Goal: Communication & Community: Answer question/provide support

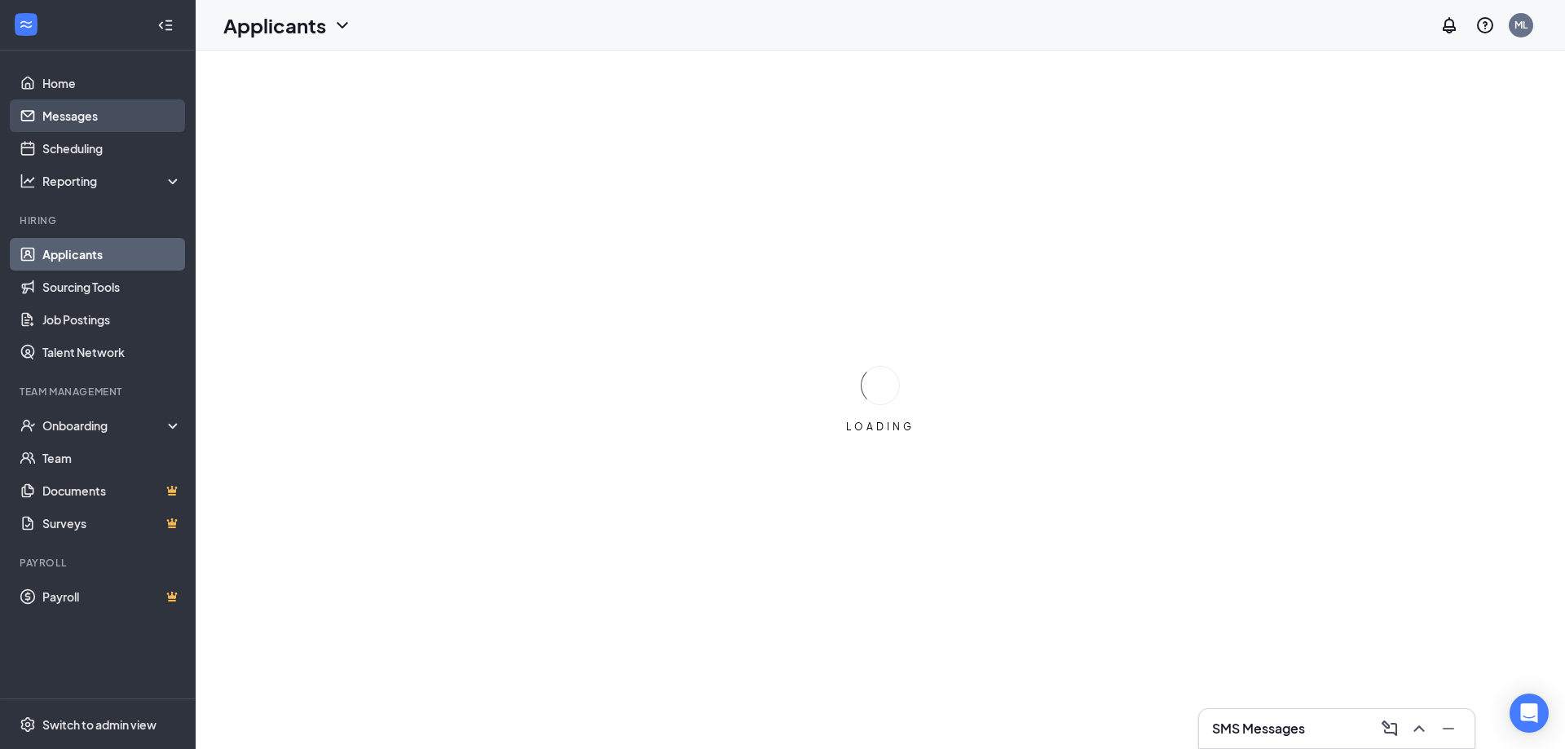
click at [153, 121] on link "Messages" at bounding box center [111, 115] width 139 height 33
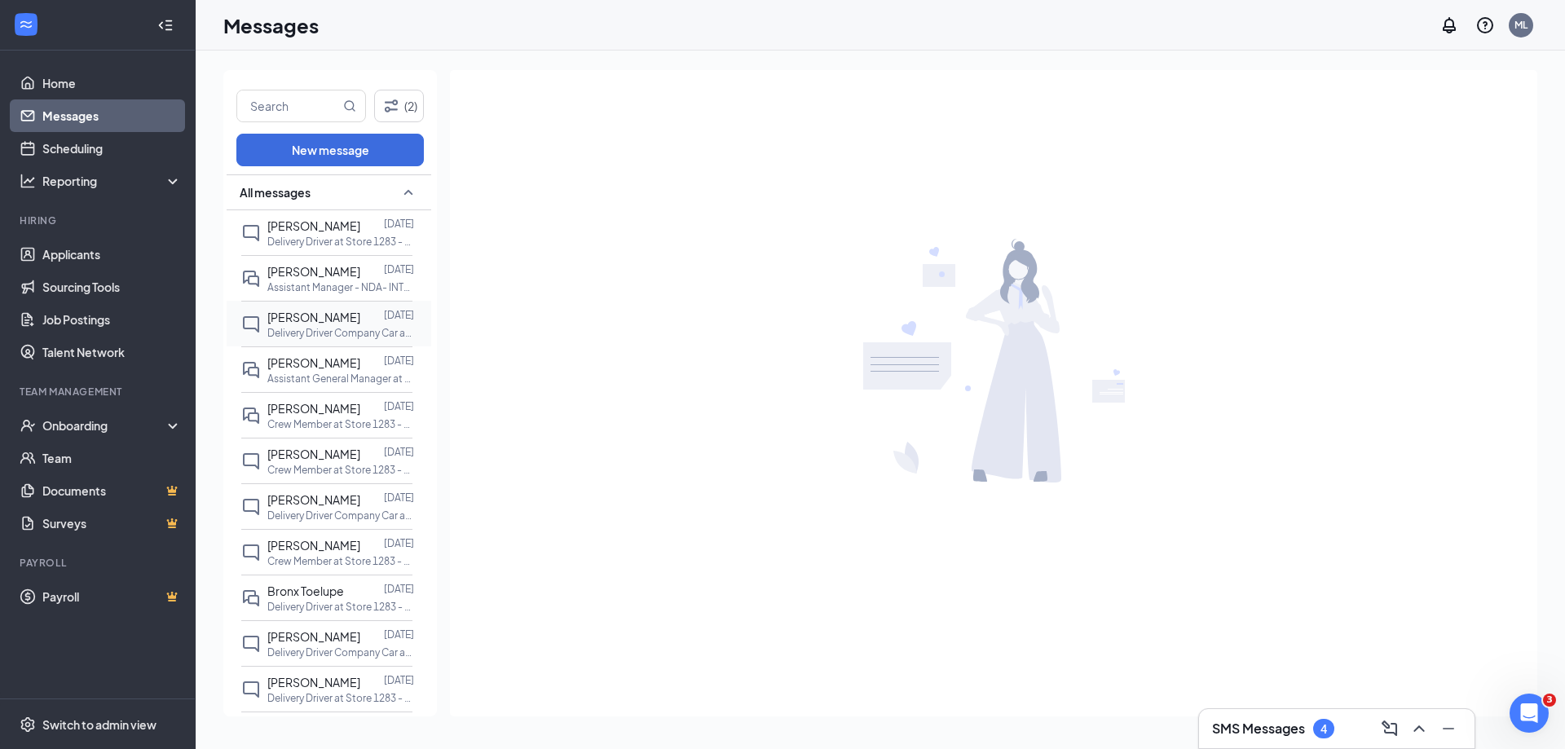
click at [323, 315] on span "[PERSON_NAME]" at bounding box center [313, 317] width 93 height 15
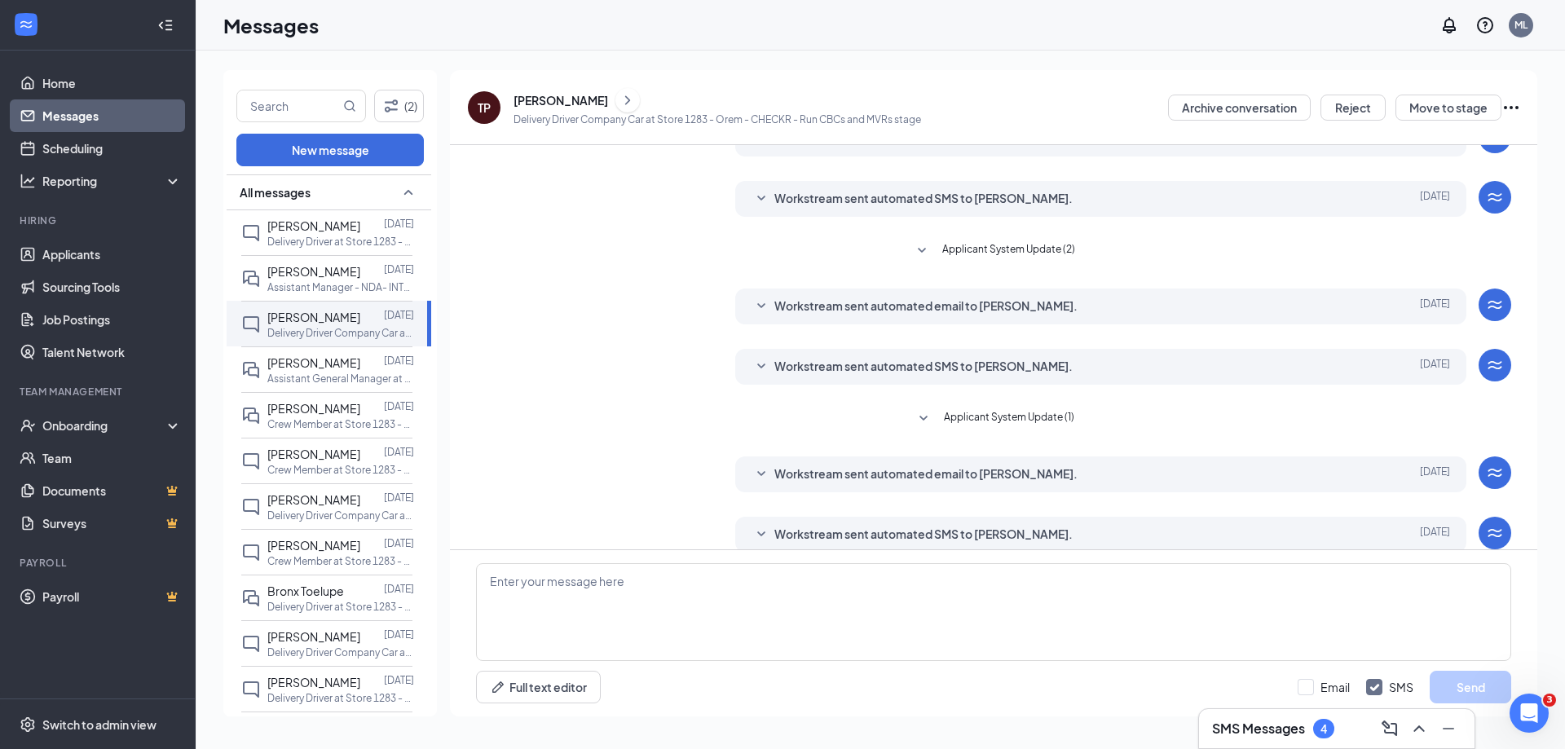
scroll to position [152, 0]
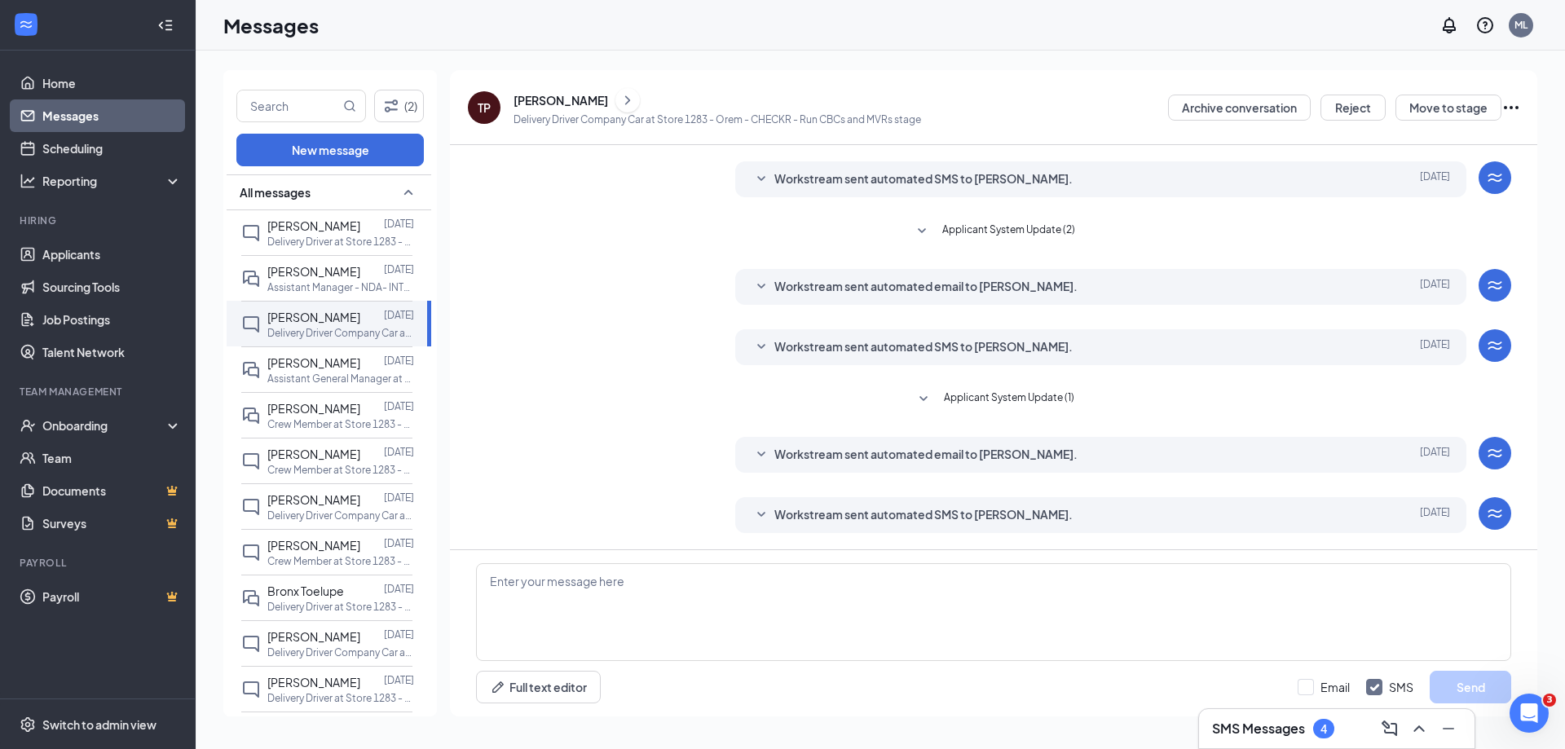
click at [545, 98] on div "[PERSON_NAME]" at bounding box center [561, 100] width 95 height 16
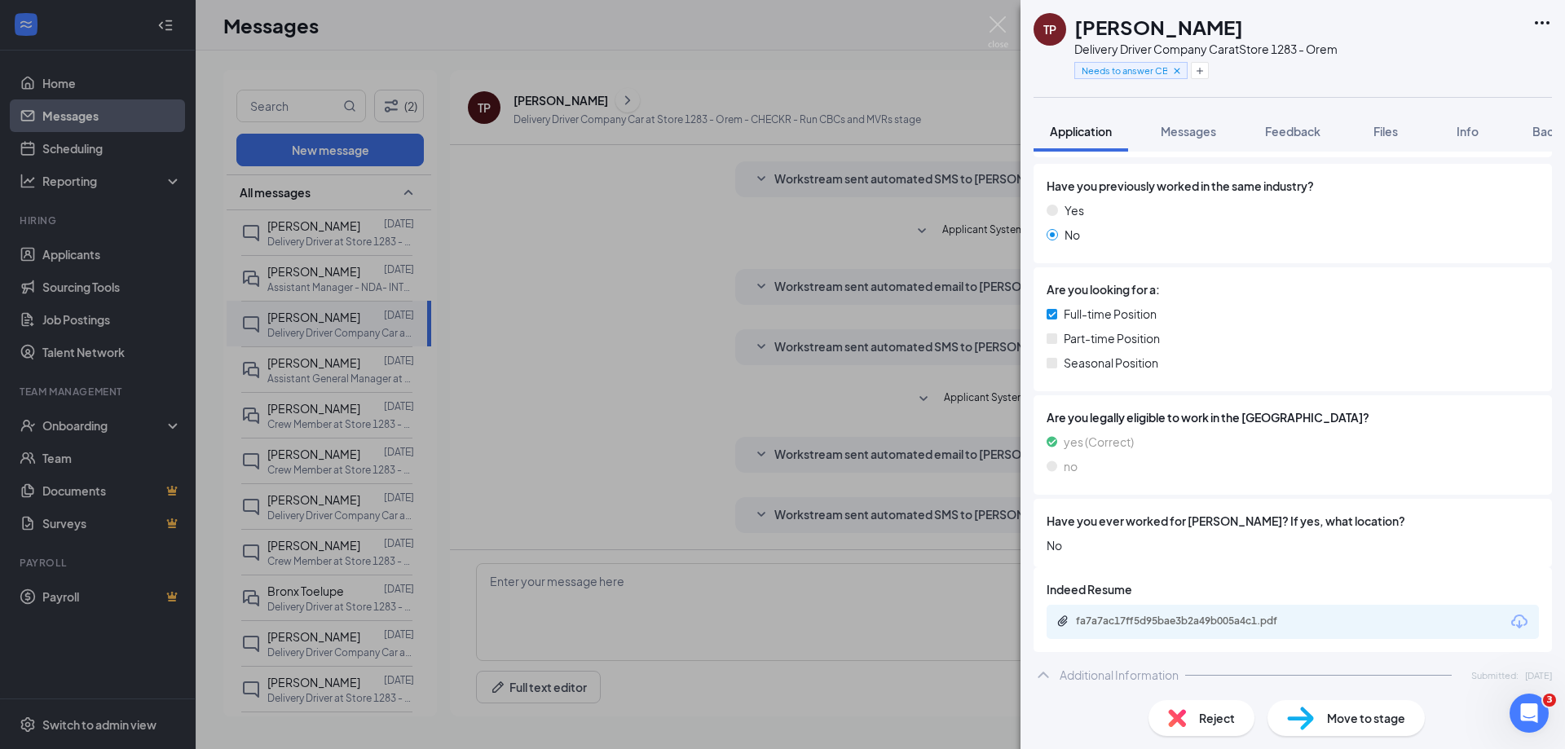
scroll to position [326, 0]
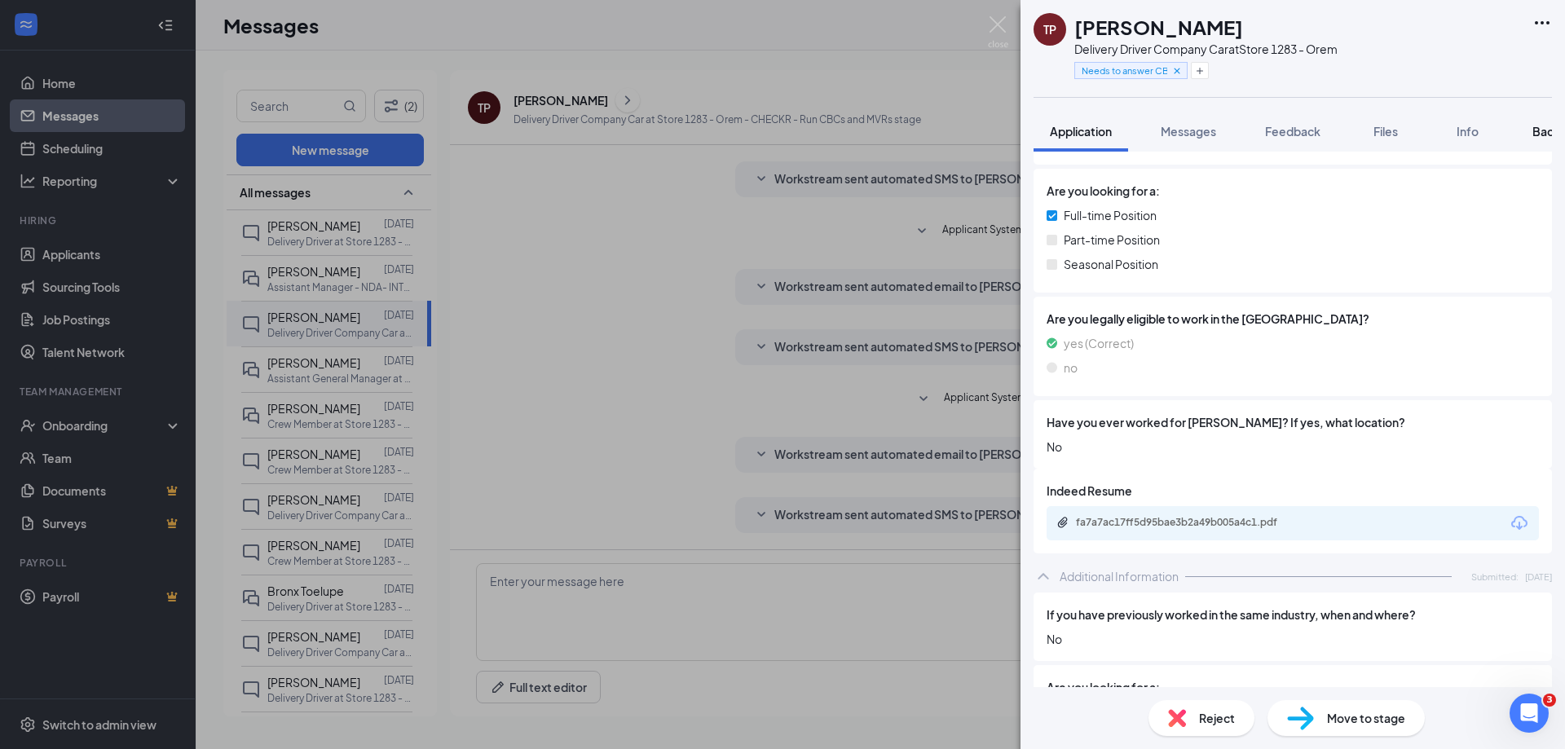
click at [1532, 138] on button "Background" at bounding box center [1565, 131] width 99 height 41
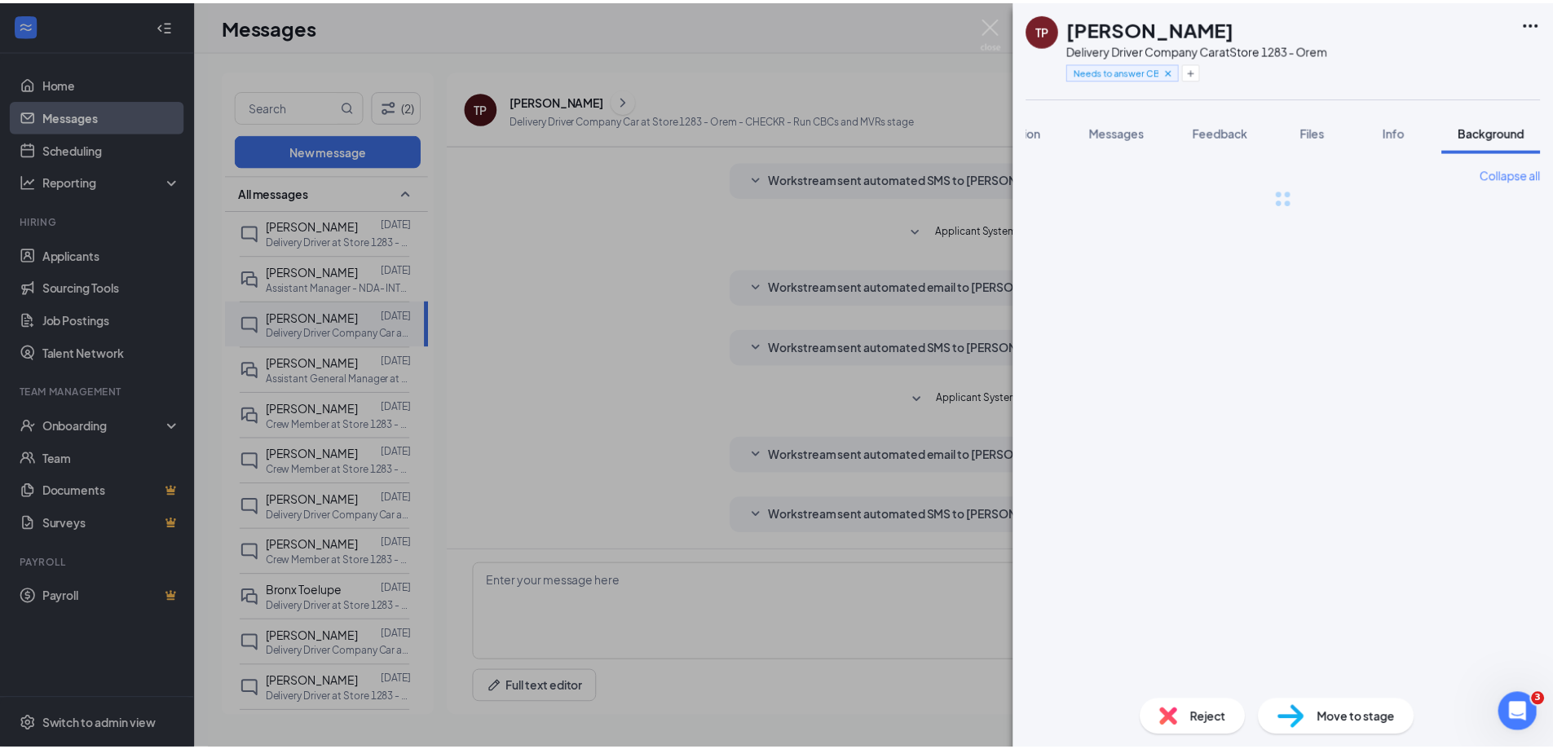
scroll to position [0, 67]
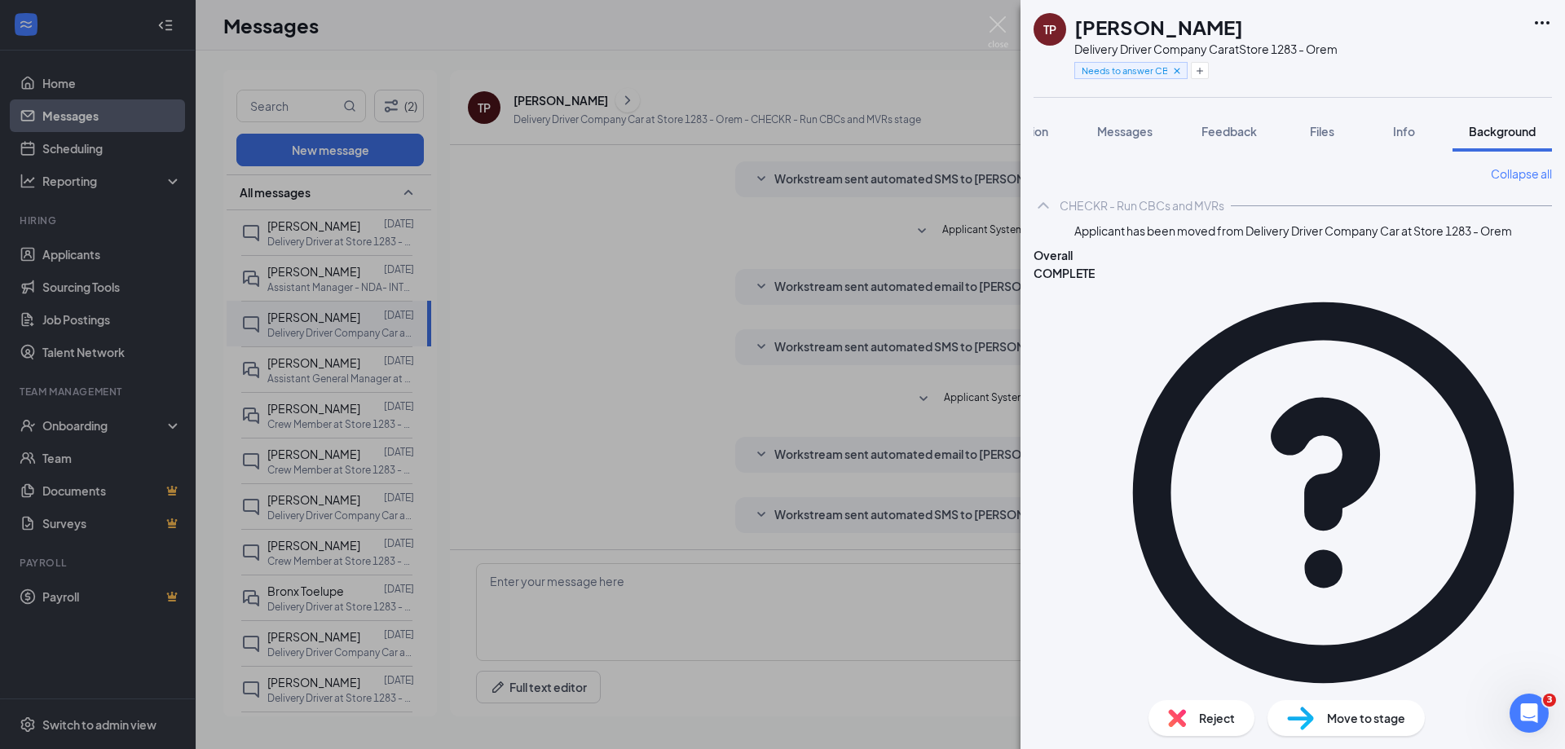
click at [487, 60] on div "[PERSON_NAME] Delivery Driver Company Car at Store 1283 - Orem Needs to answer …" at bounding box center [782, 374] width 1565 height 749
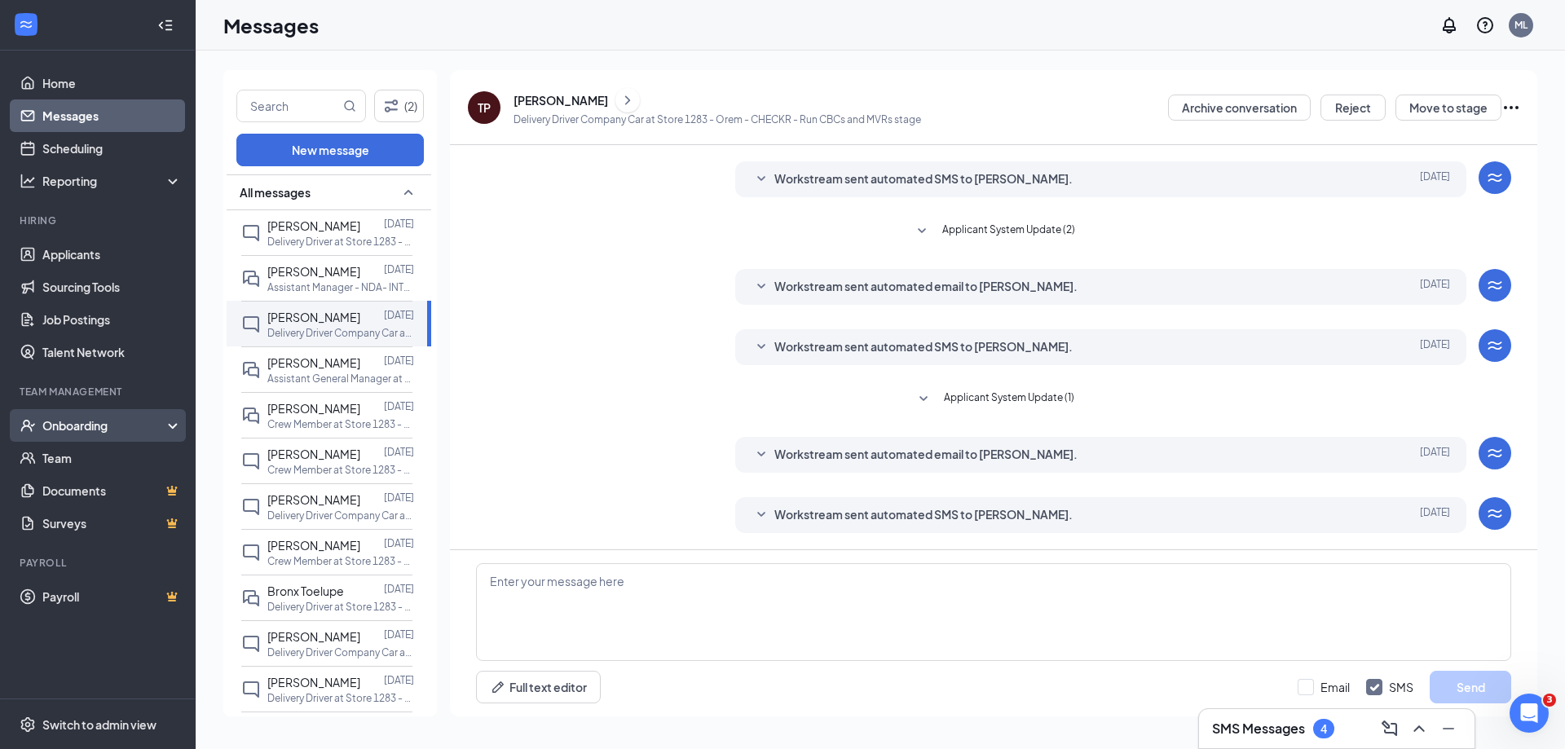
click at [108, 432] on div "Onboarding" at bounding box center [105, 425] width 126 height 16
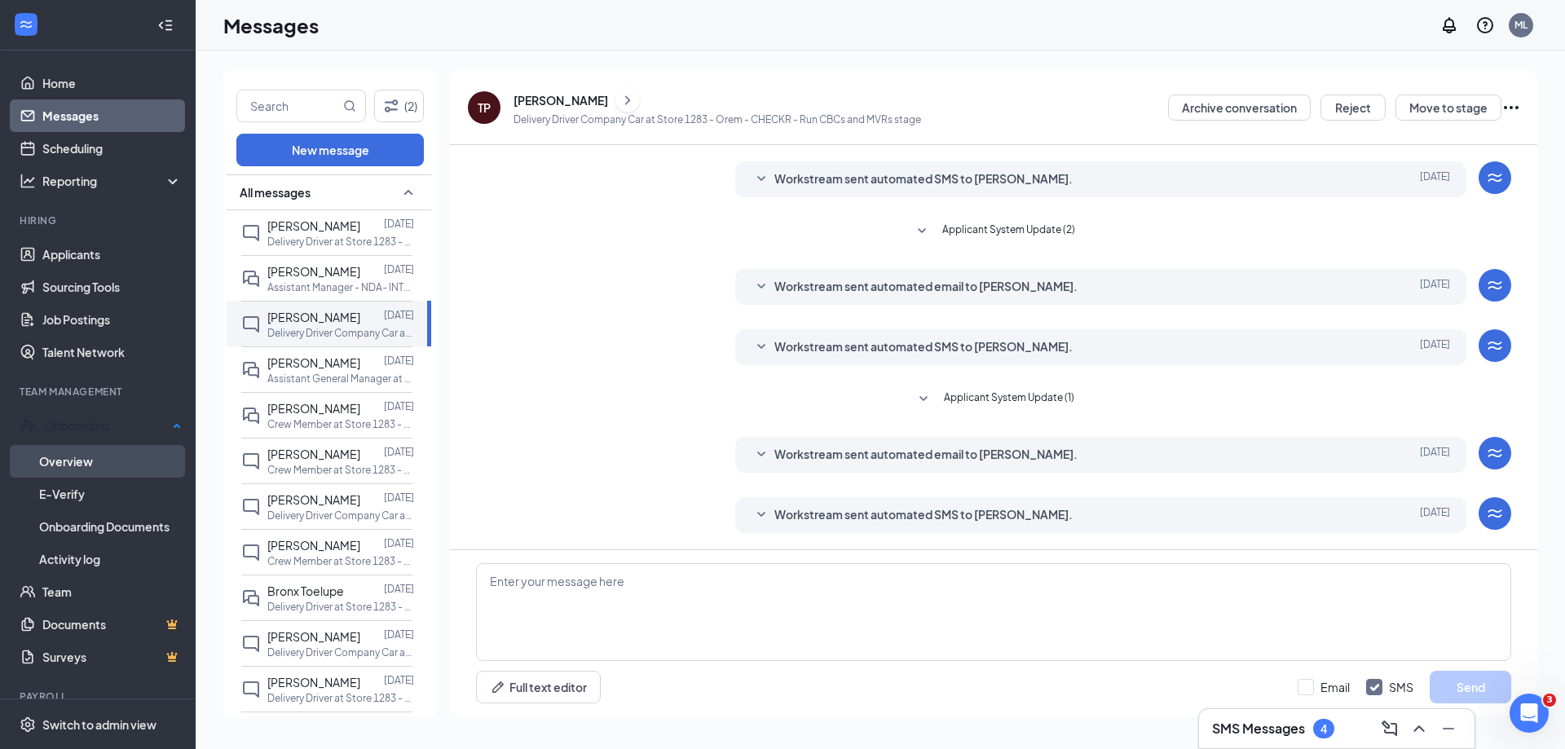
click at [109, 449] on link "Overview" at bounding box center [110, 461] width 143 height 33
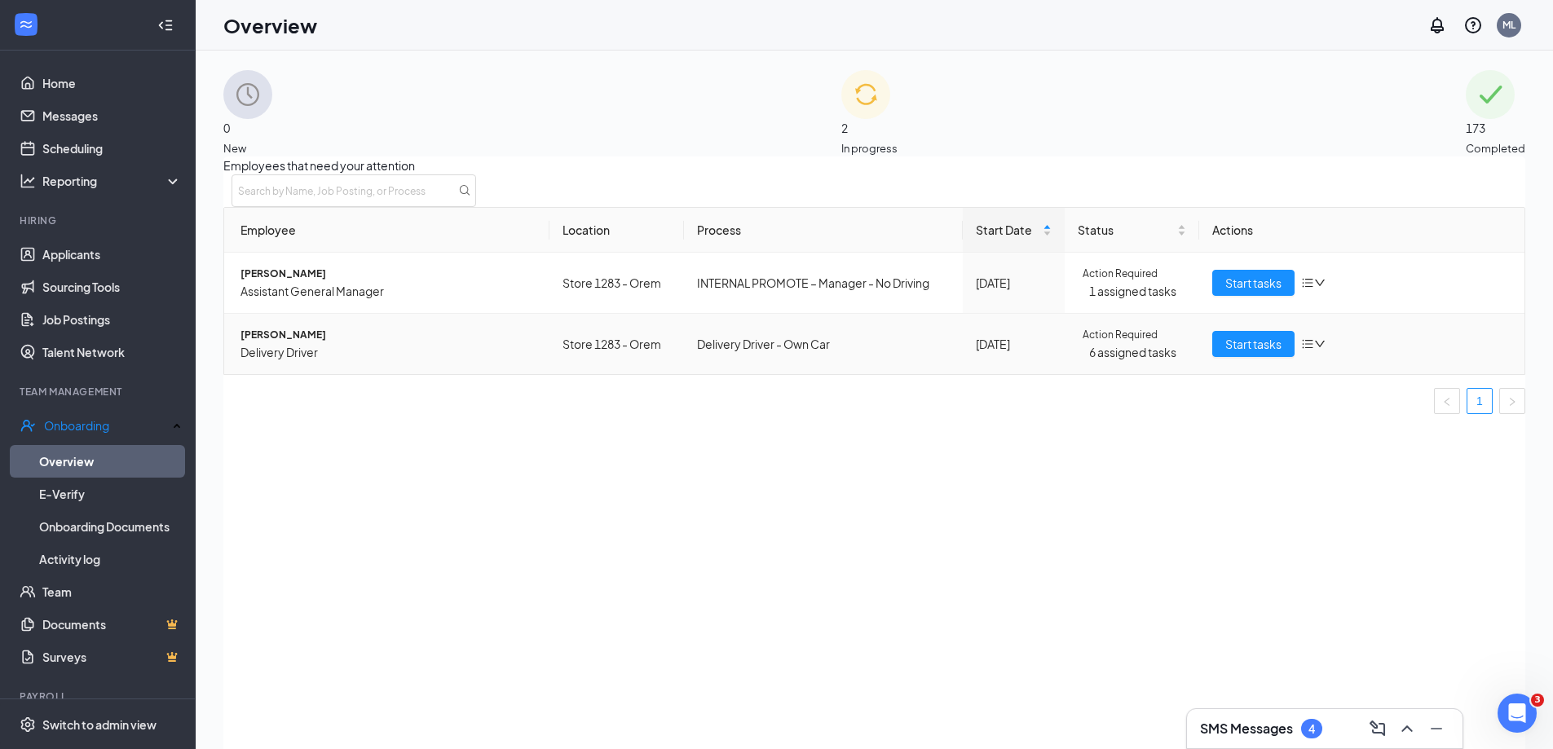
click at [1302, 351] on icon "bars" at bounding box center [1307, 343] width 13 height 13
click at [1340, 451] on div "Remove from onboarding" at bounding box center [1372, 442] width 139 height 18
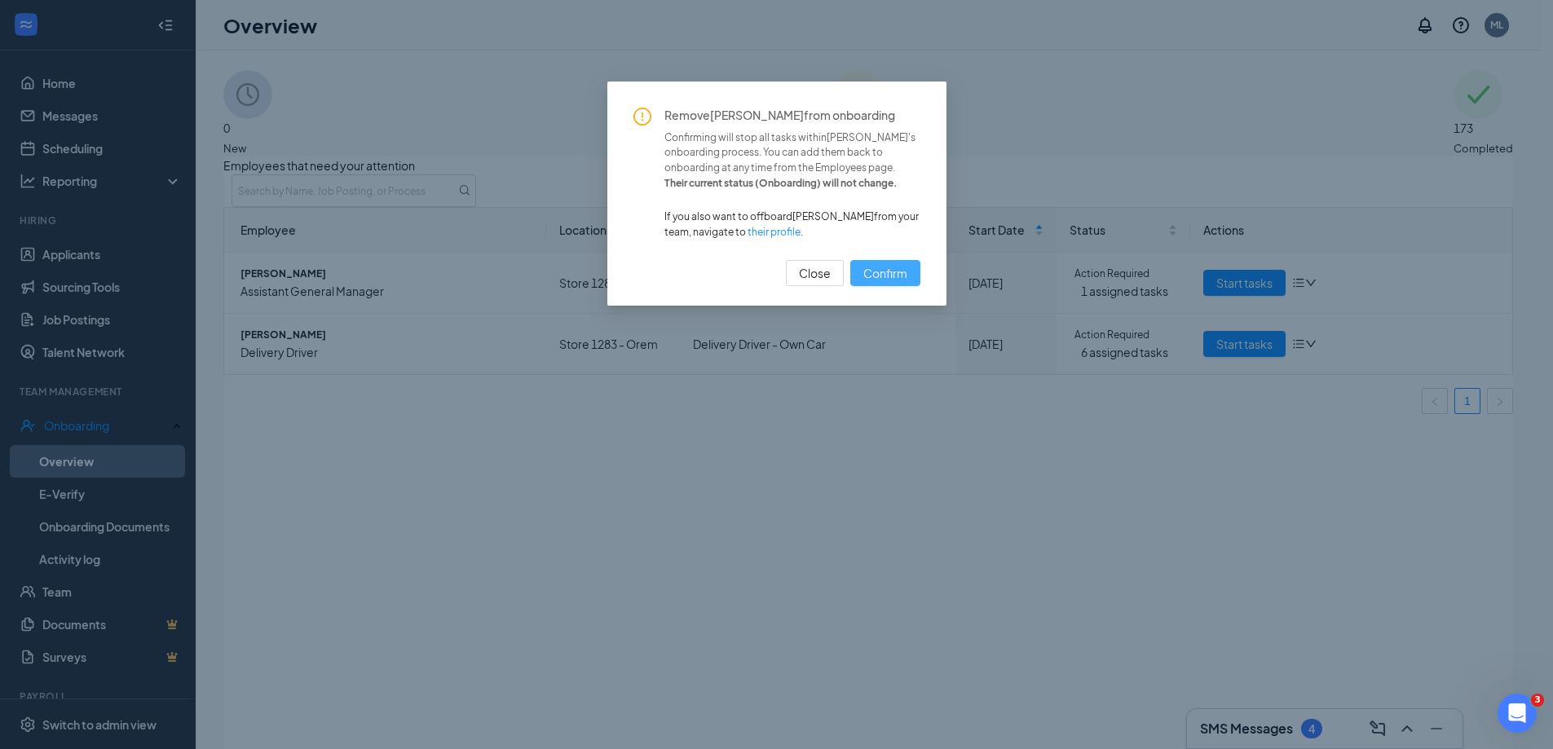
click at [911, 271] on button "Confirm" at bounding box center [885, 273] width 70 height 26
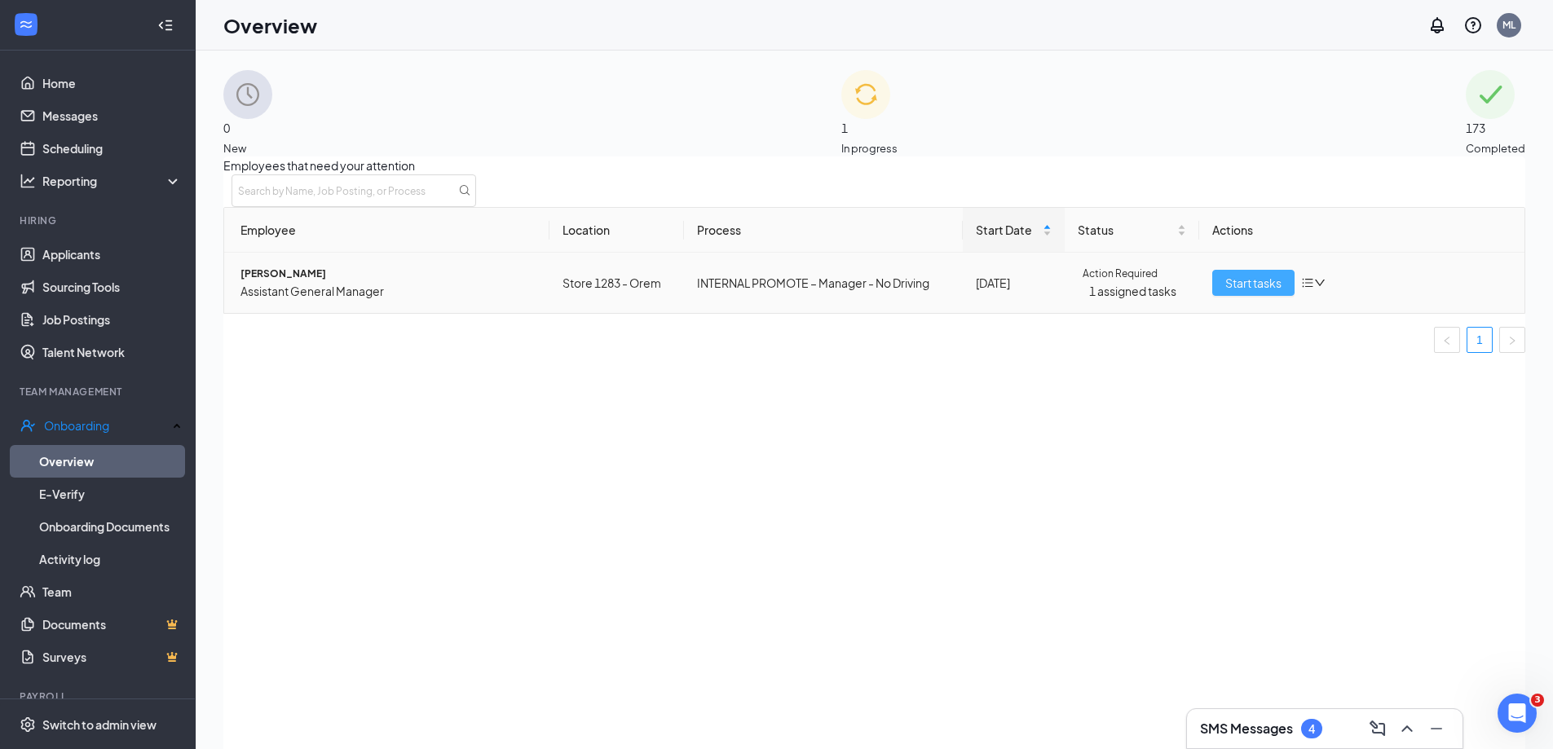
click at [1255, 292] on span "Start tasks" at bounding box center [1253, 283] width 56 height 18
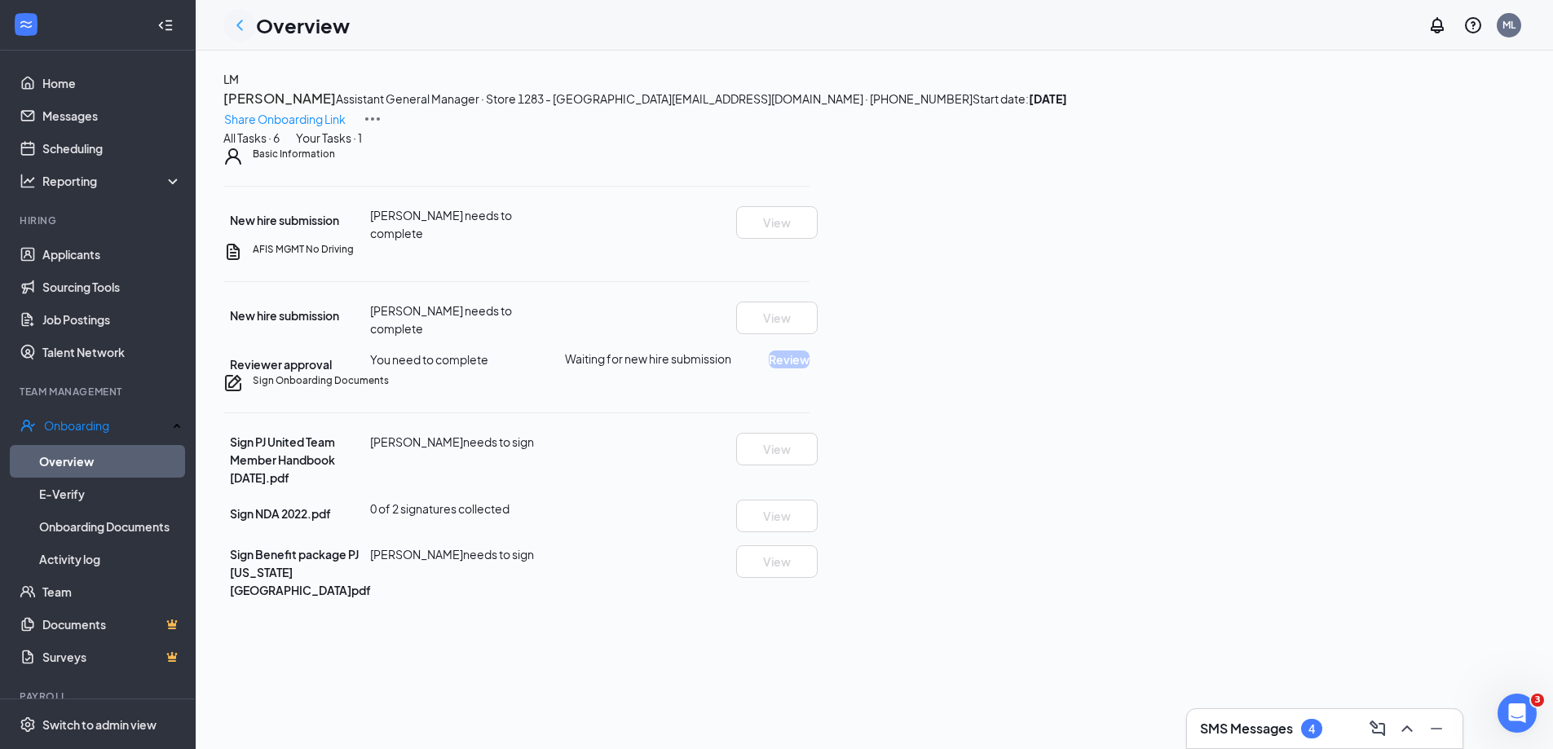
click at [232, 20] on icon "ChevronLeft" at bounding box center [240, 25] width 20 height 20
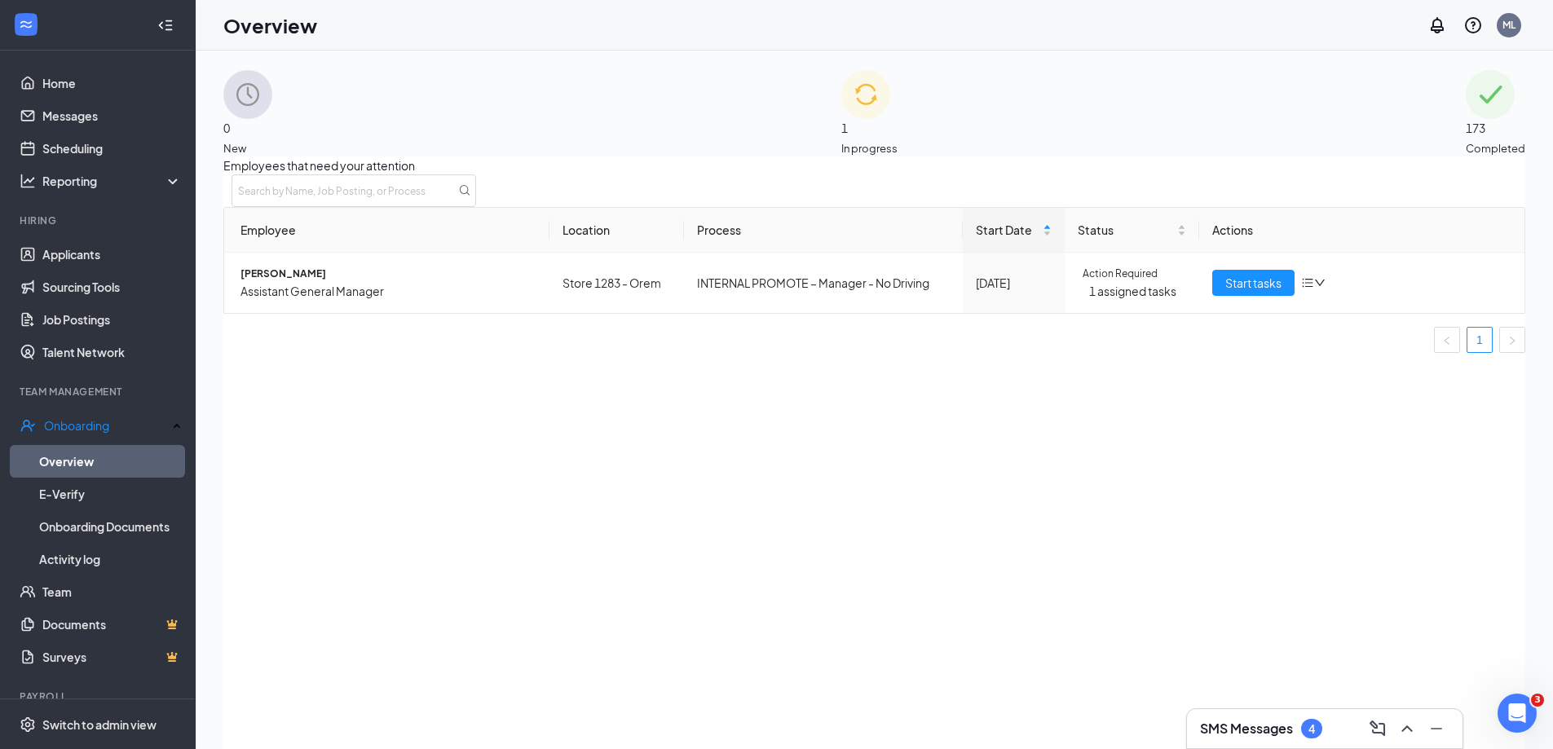
click at [871, 82] on div "1 In progress" at bounding box center [869, 113] width 56 height 86
click at [79, 121] on link "Messages" at bounding box center [111, 115] width 139 height 33
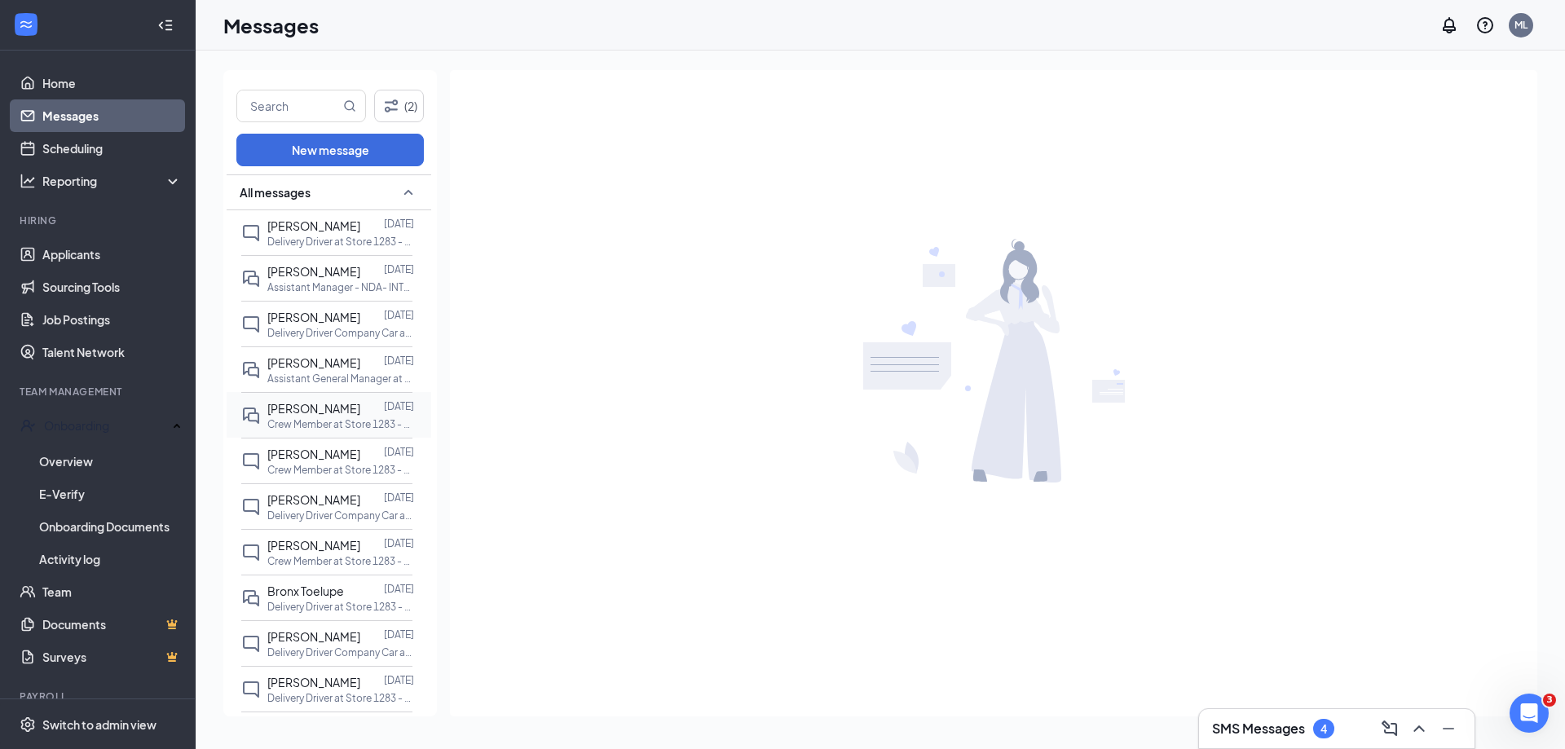
click at [328, 431] on div "[PERSON_NAME] [DATE] Crew Member at Store 1283 - Orem" at bounding box center [326, 415] width 171 height 46
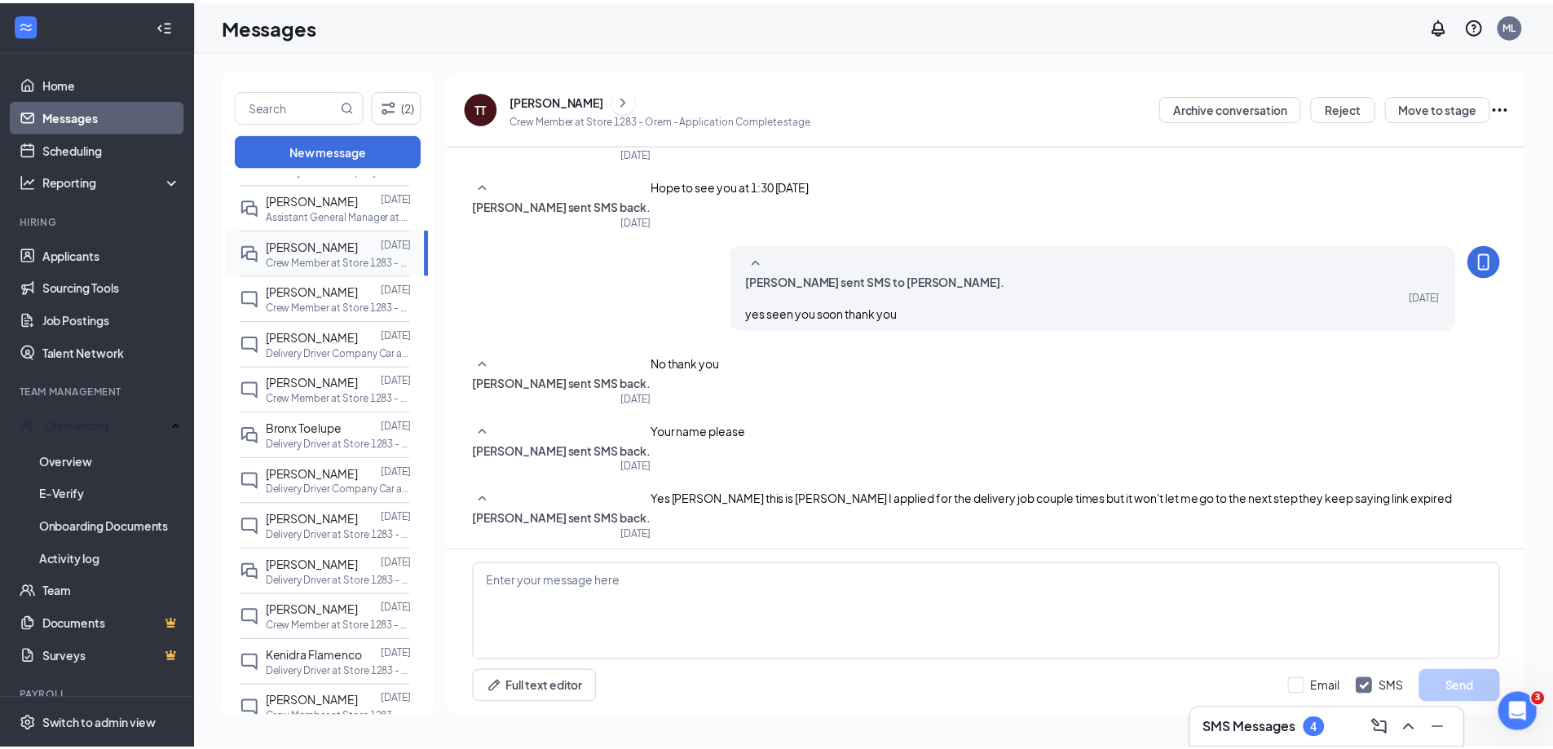
scroll to position [208, 0]
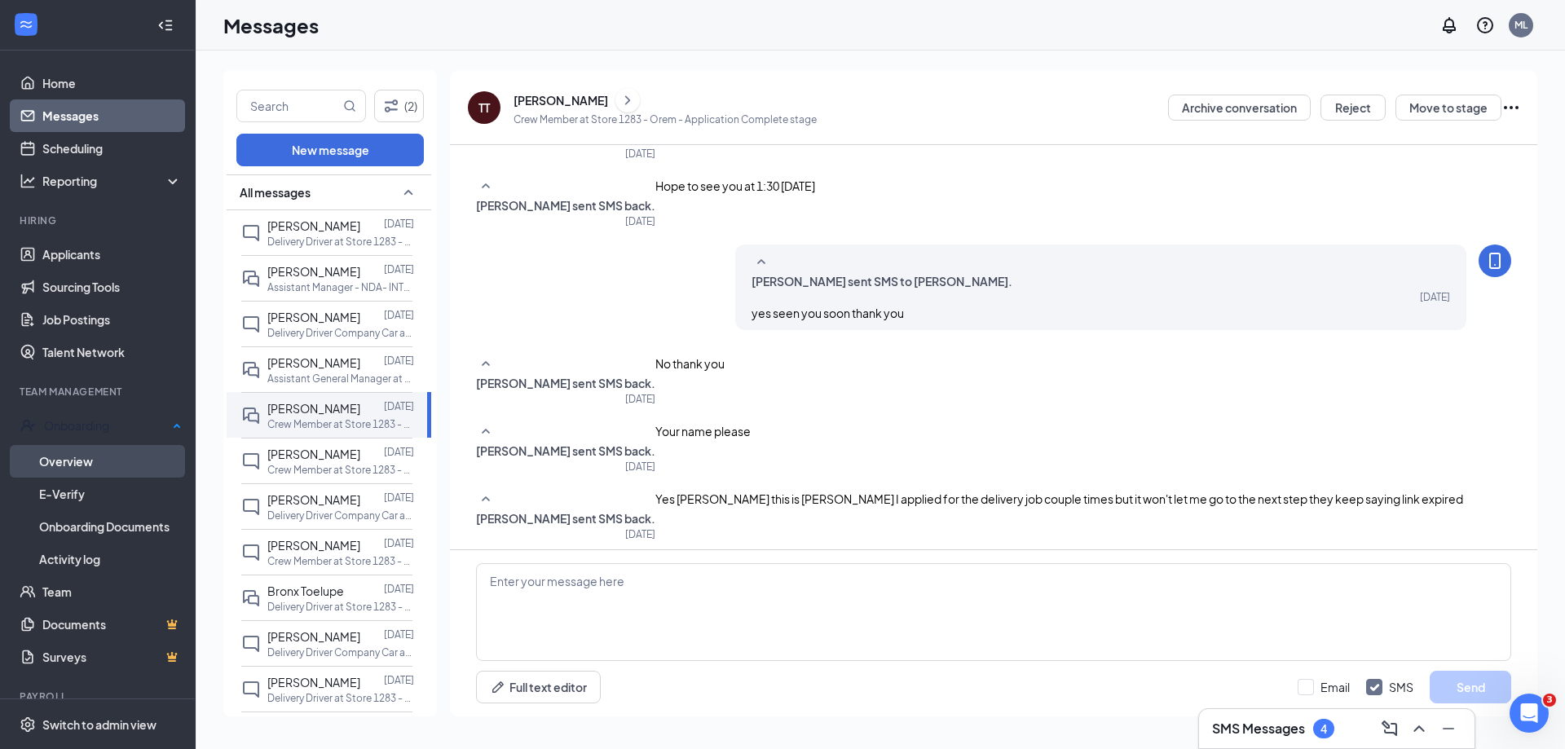
click at [98, 453] on link "Overview" at bounding box center [110, 461] width 143 height 33
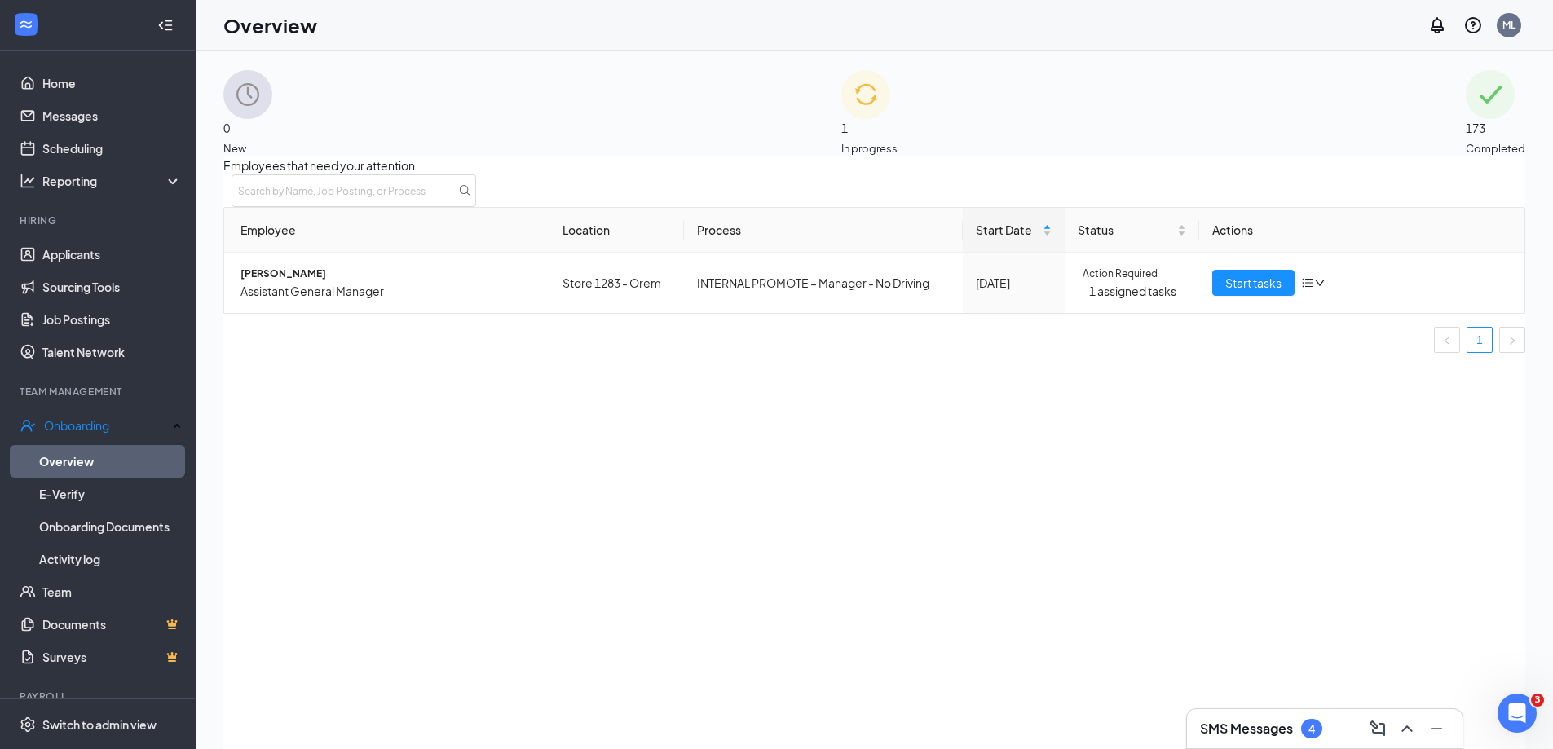
click at [1466, 147] on div "173 Completed" at bounding box center [1496, 113] width 60 height 86
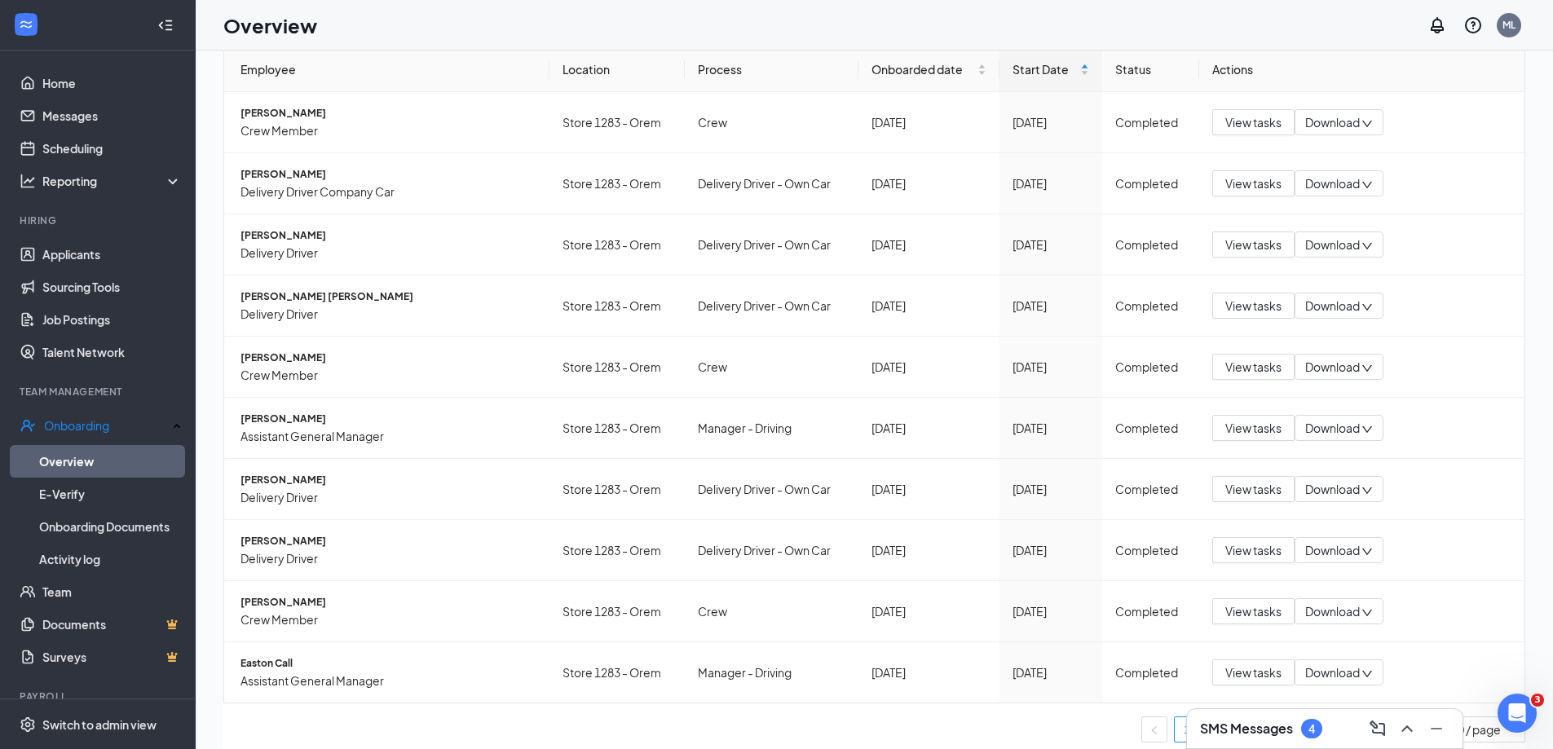
scroll to position [73, 0]
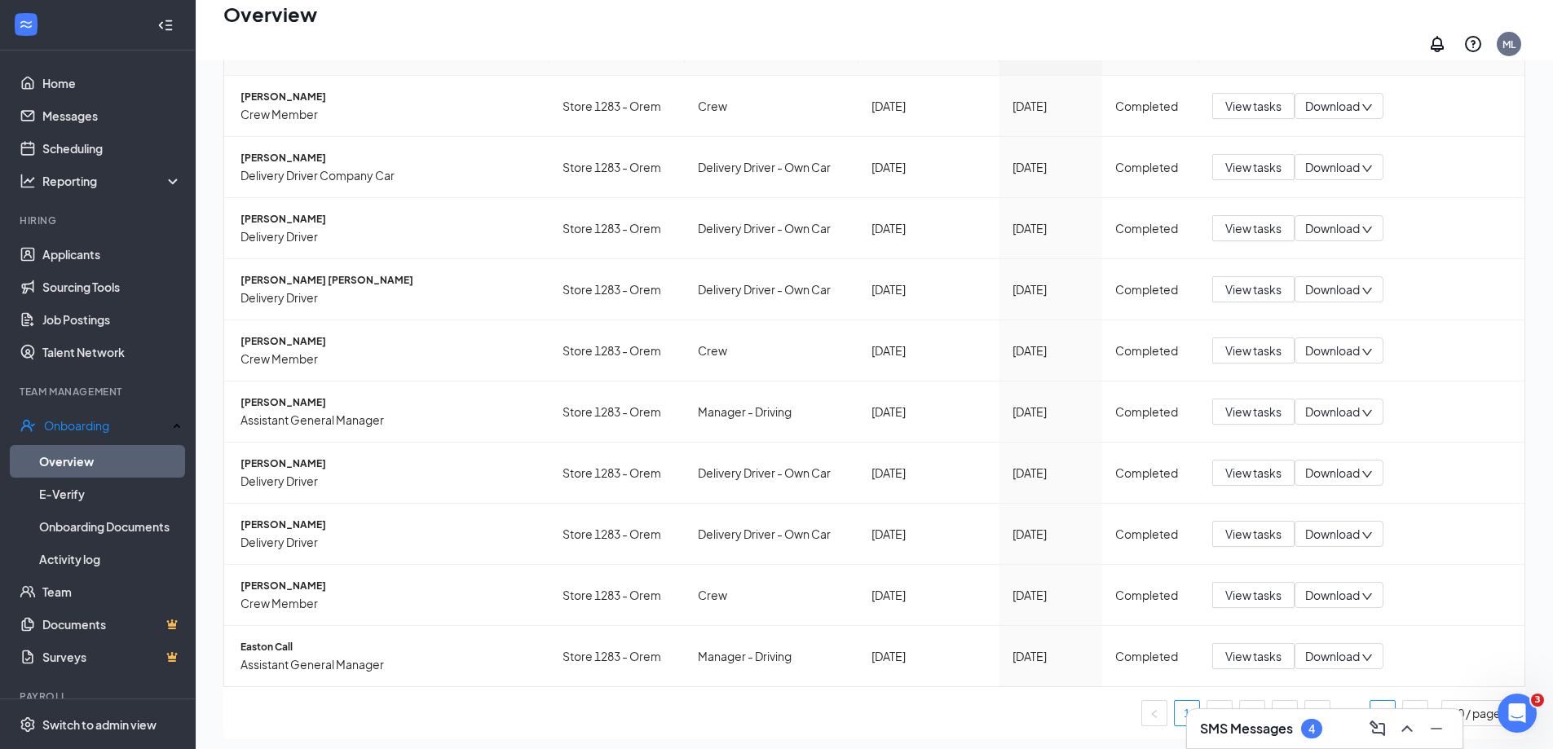
click at [1370, 701] on link "18" at bounding box center [1382, 713] width 24 height 24
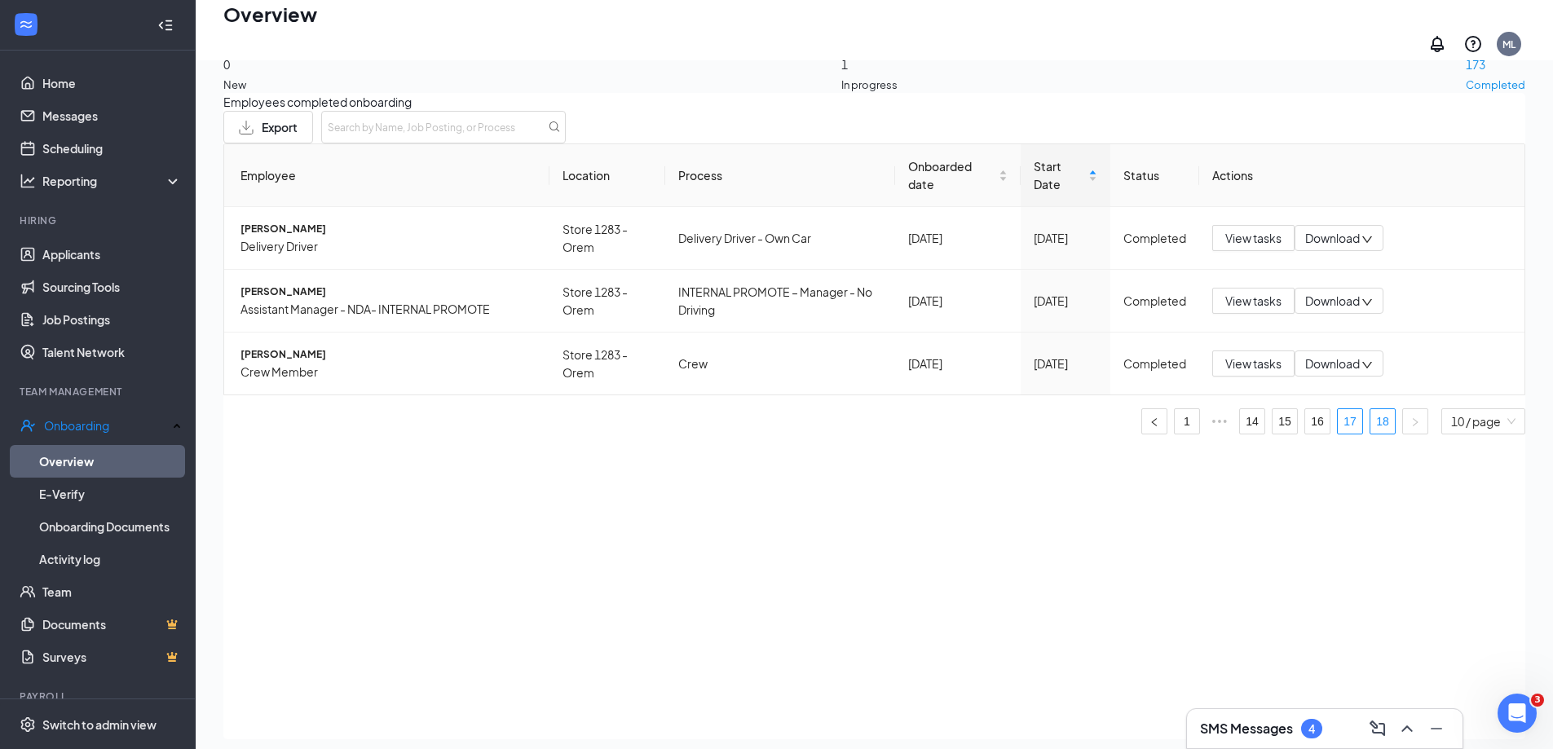
click at [1338, 434] on link "17" at bounding box center [1350, 421] width 24 height 24
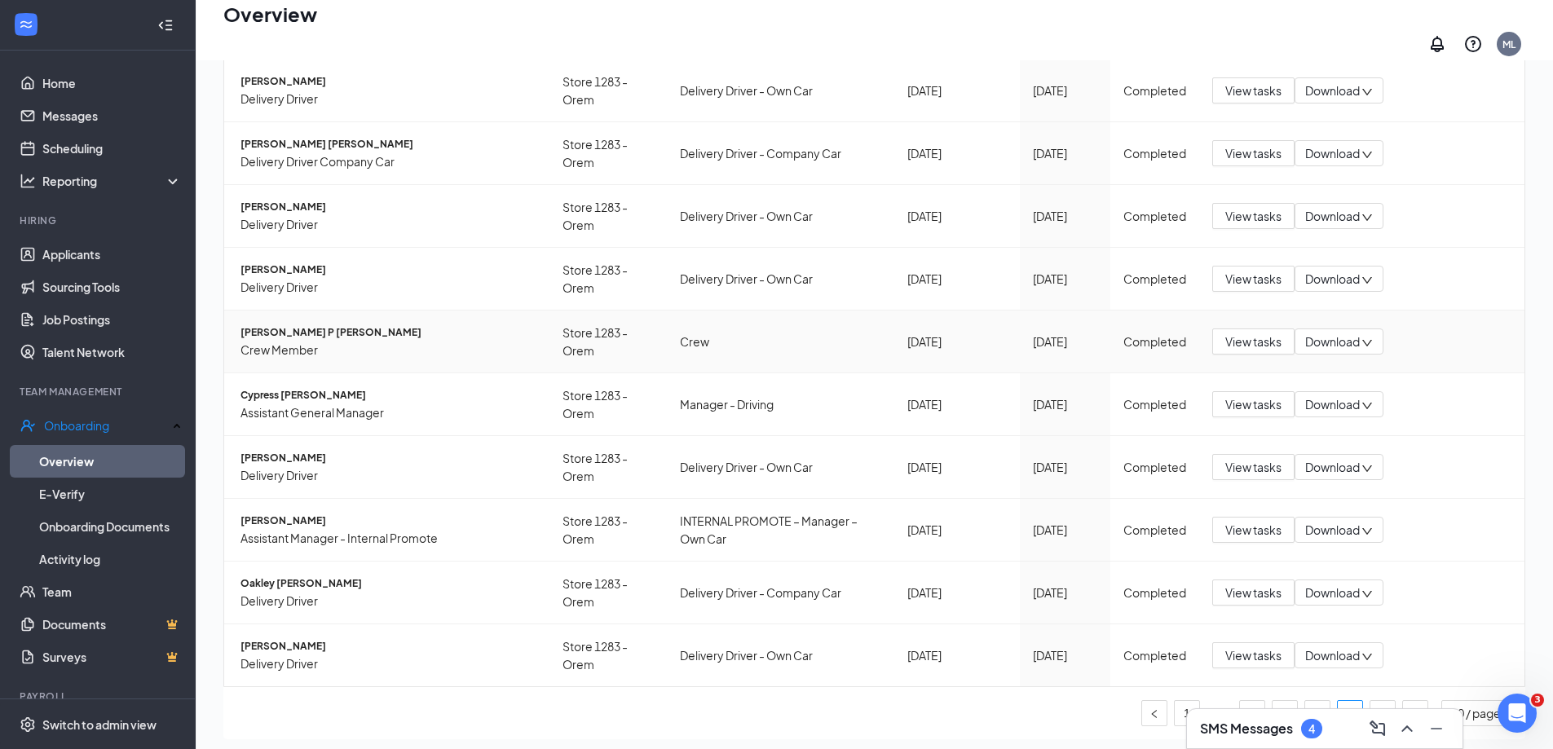
scroll to position [227, 0]
click at [116, 122] on link "Messages" at bounding box center [111, 115] width 139 height 33
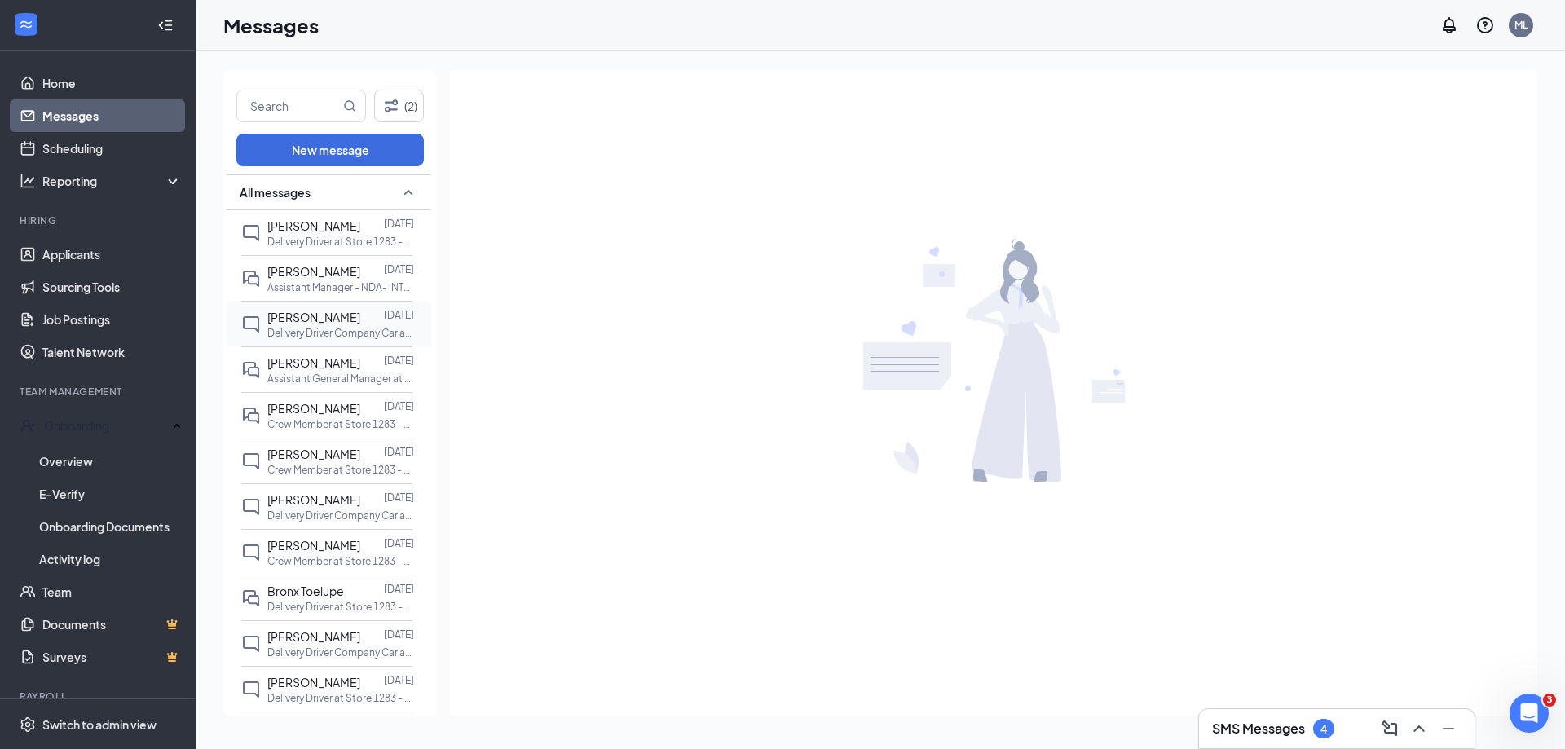
click at [311, 336] on p "Delivery Driver Company Car at Store 1283 - Orem" at bounding box center [340, 333] width 147 height 14
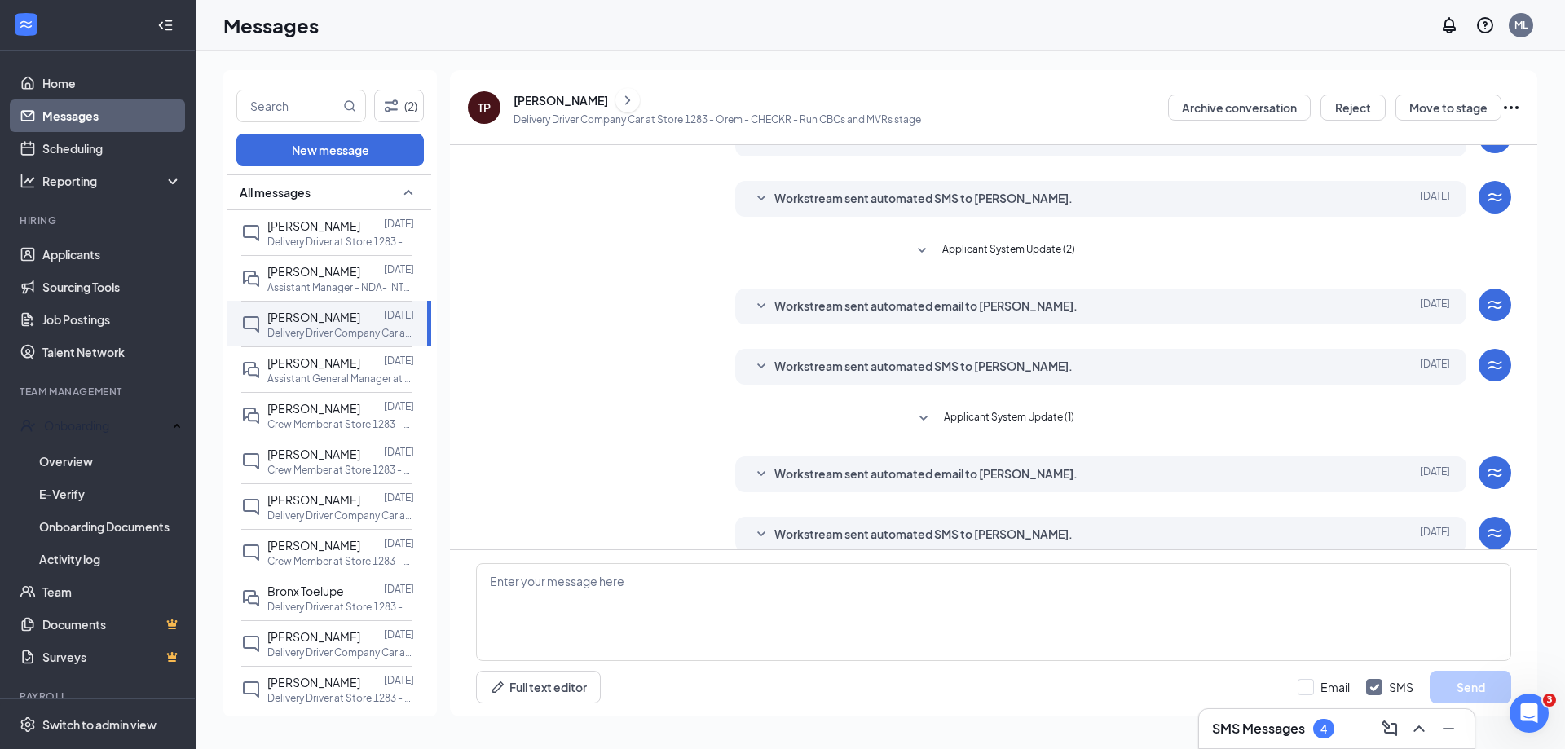
scroll to position [152, 0]
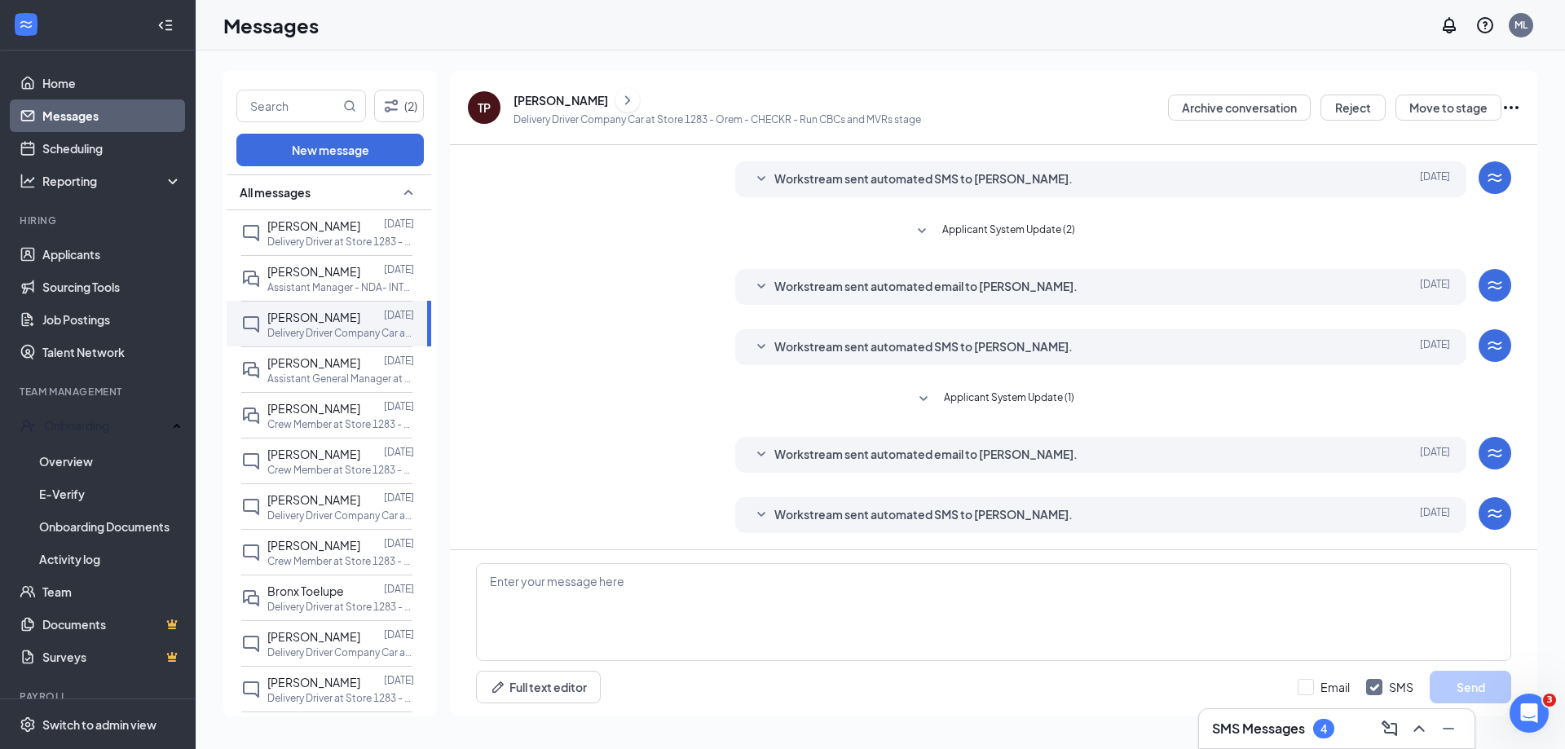
click at [536, 98] on div "[PERSON_NAME]" at bounding box center [561, 100] width 95 height 16
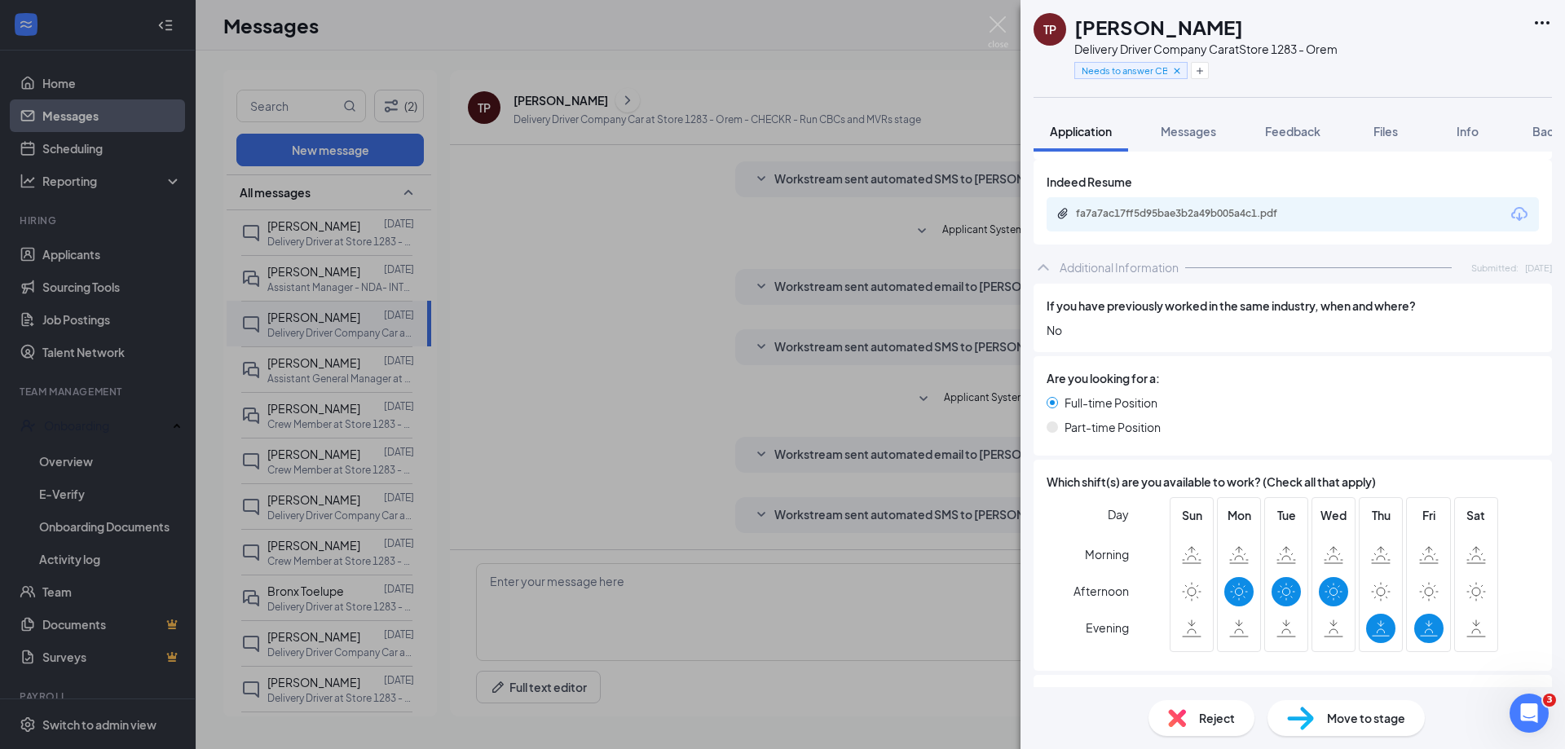
scroll to position [734, 0]
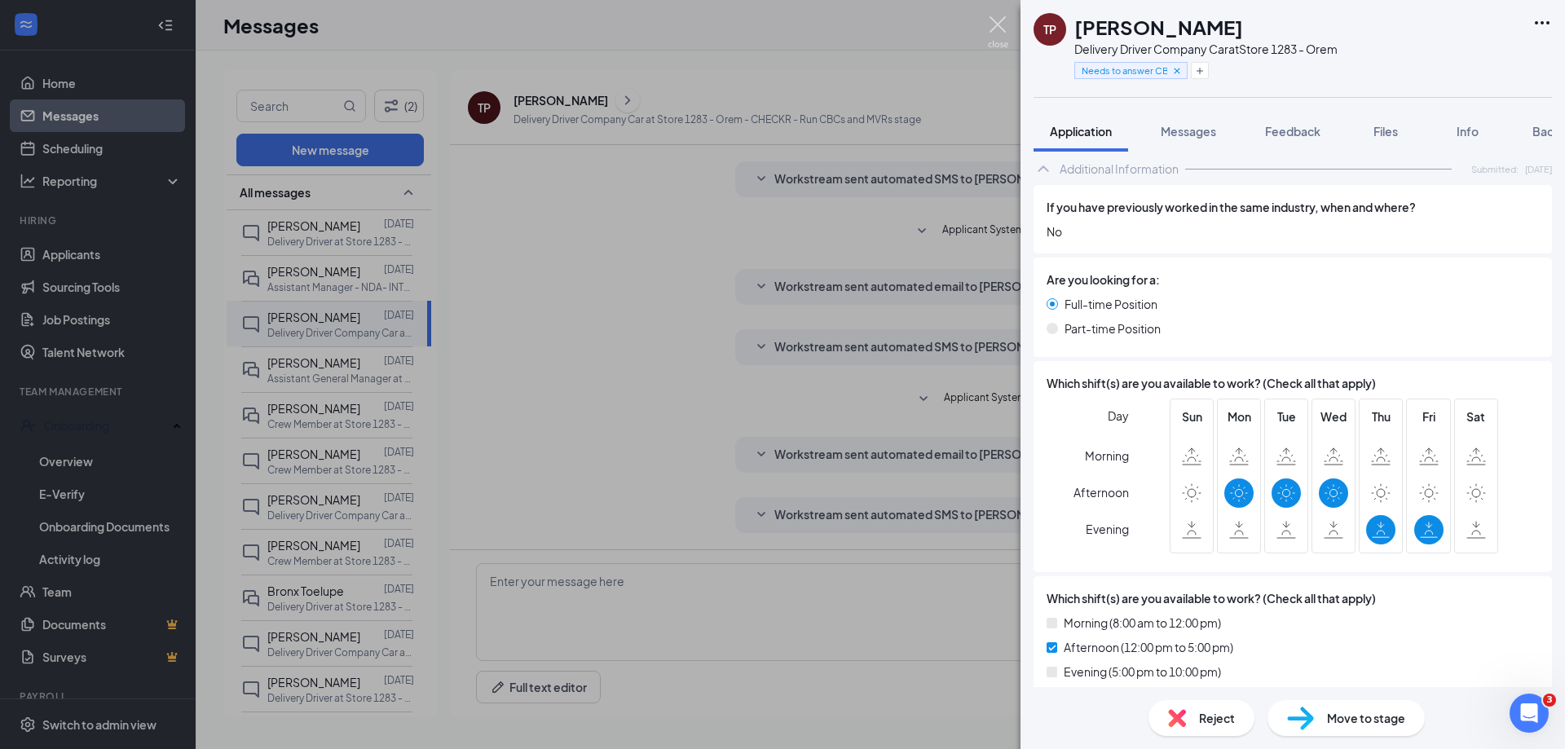
click at [1004, 21] on img at bounding box center [998, 32] width 20 height 32
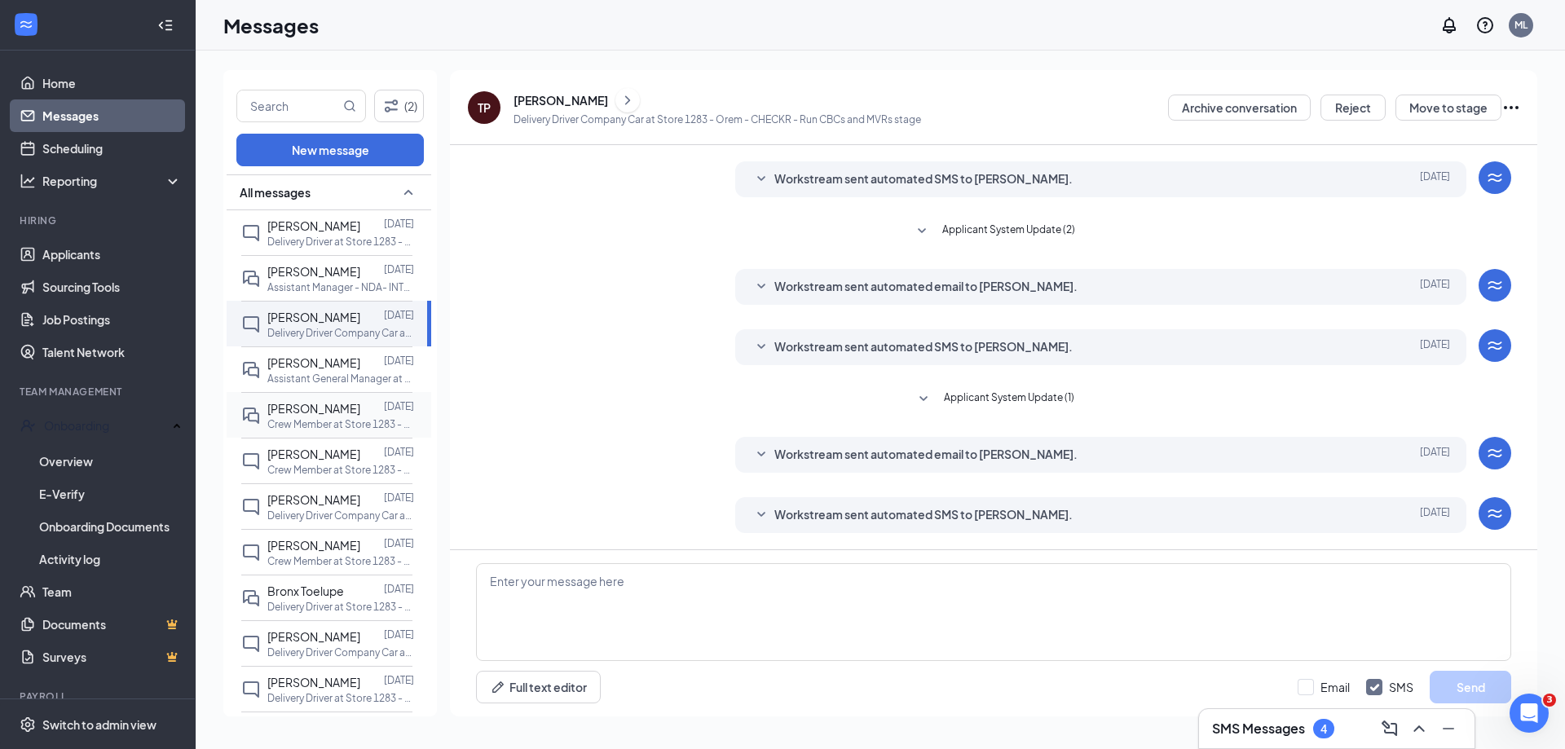
click at [316, 428] on p "Crew Member at Store 1283 - Orem" at bounding box center [340, 424] width 147 height 14
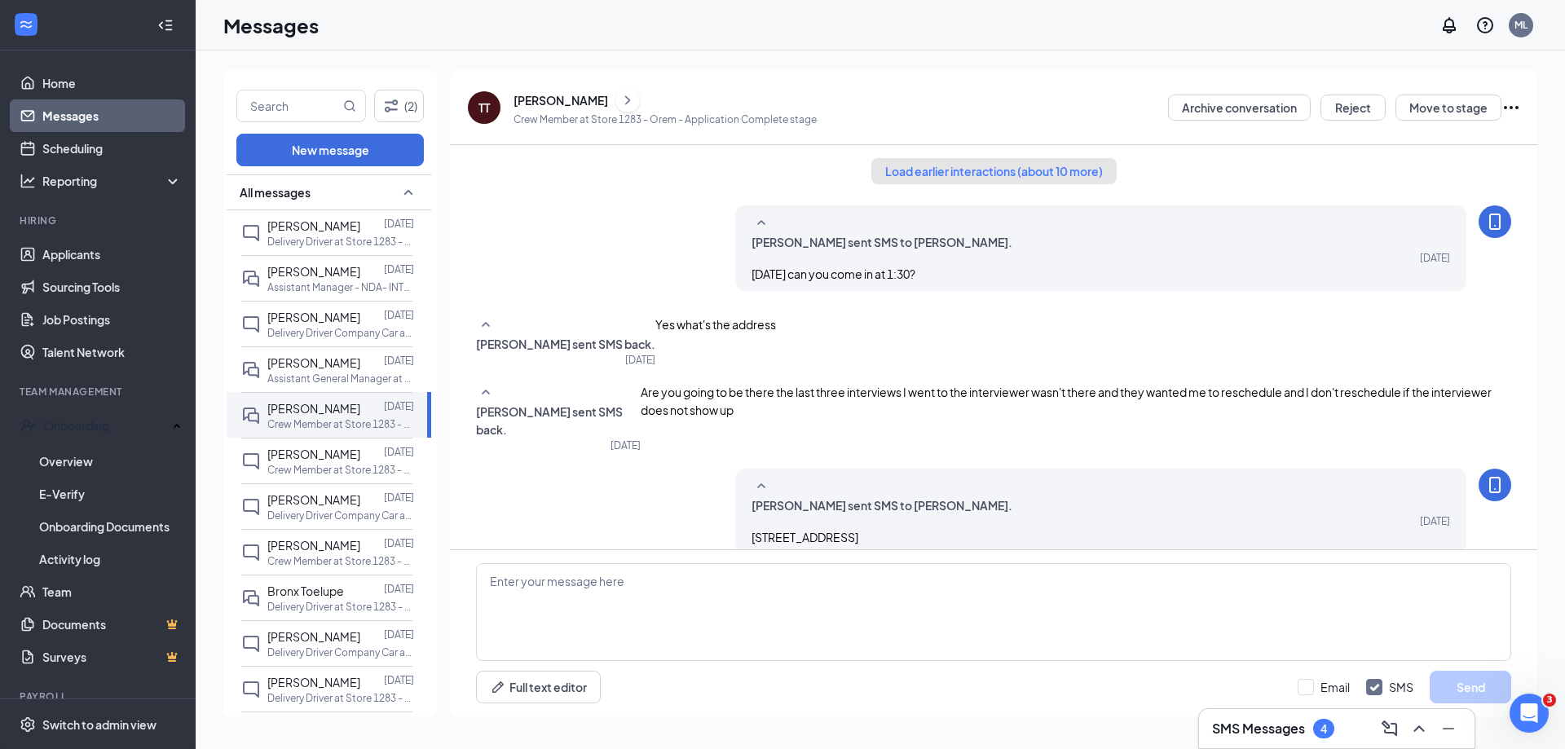
click at [974, 168] on button "Load earlier interactions (about 10 more)" at bounding box center [993, 171] width 245 height 26
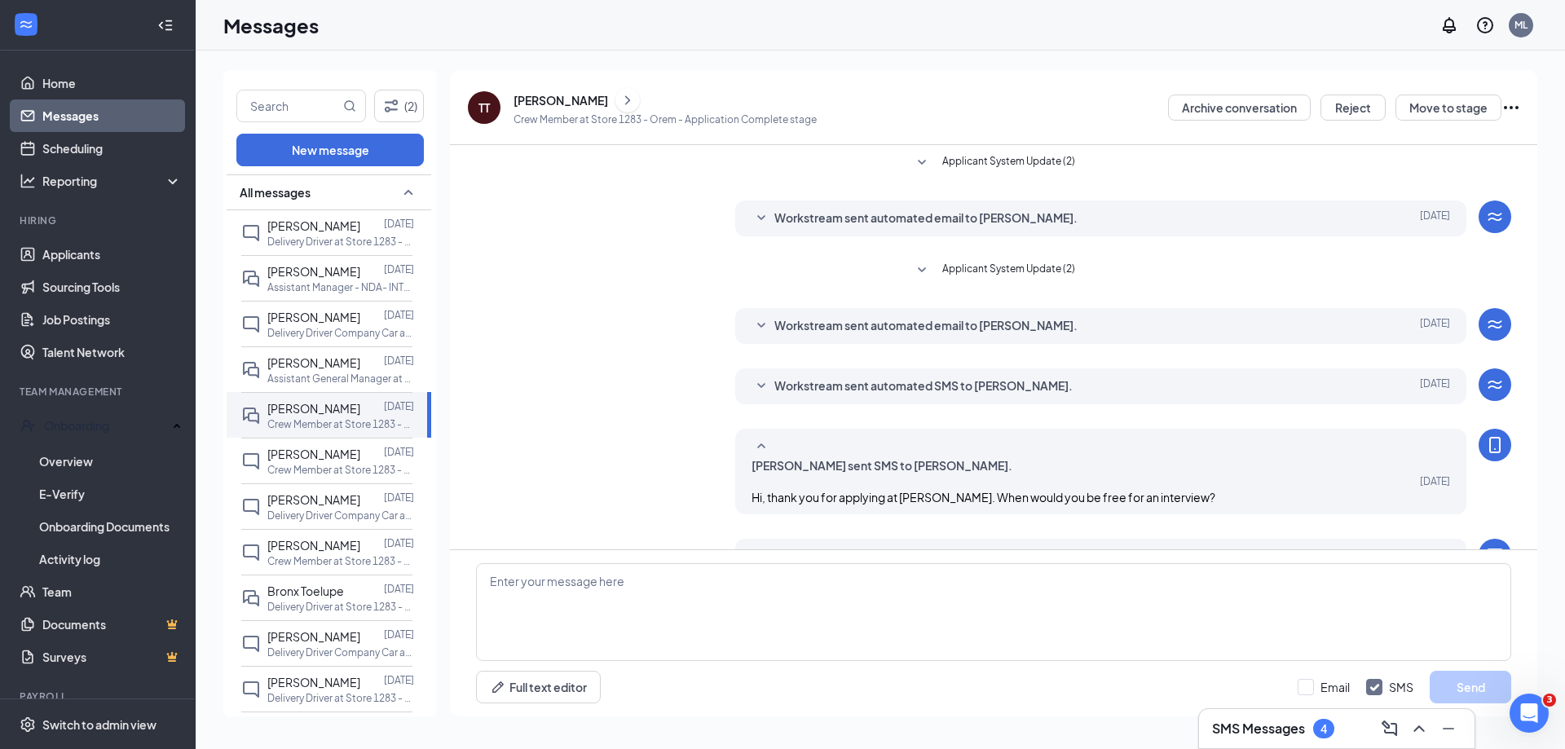
scroll to position [82, 0]
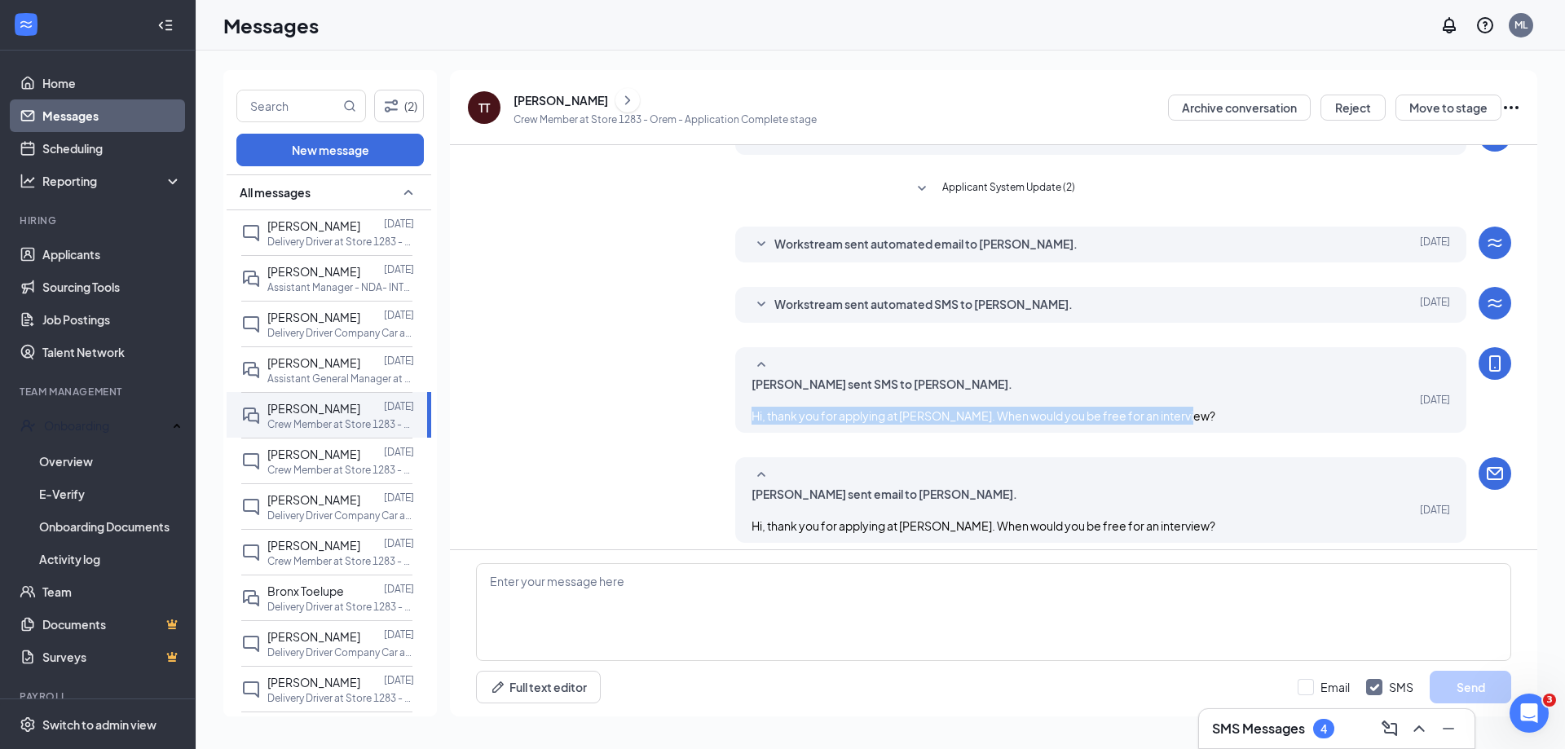
drag, startPoint x: 748, startPoint y: 390, endPoint x: 1187, endPoint y: 394, distance: 438.6
click at [1187, 407] on div "Hi, thank you for applying at [PERSON_NAME]. When would you be free for an inte…" at bounding box center [1101, 416] width 699 height 18
copy span "Hi, thank you for applying at [PERSON_NAME]. When would you be free for an inte…"
click at [284, 230] on span "[PERSON_NAME]" at bounding box center [313, 225] width 93 height 15
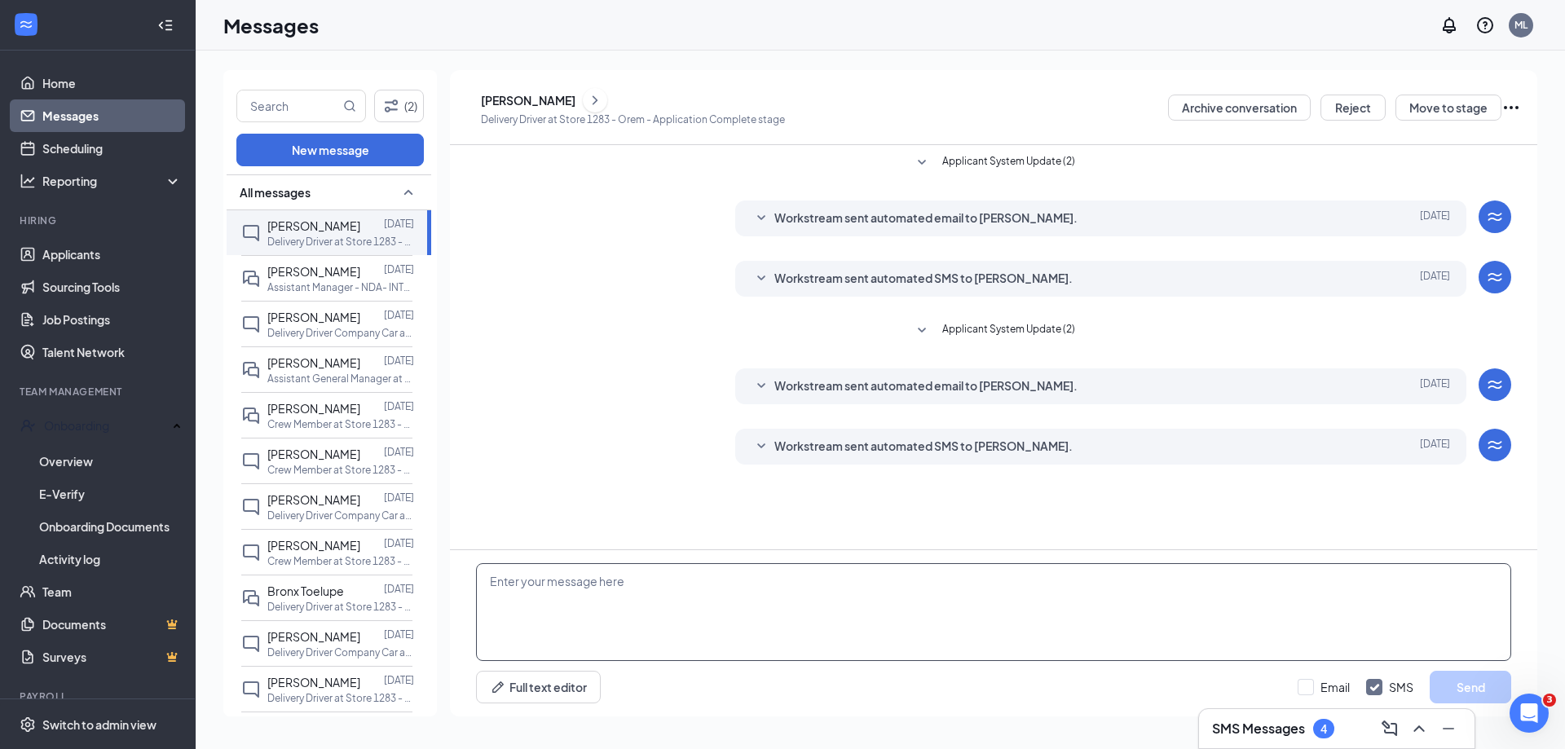
click at [653, 577] on textarea at bounding box center [993, 612] width 1035 height 98
drag, startPoint x: 653, startPoint y: 577, endPoint x: 550, endPoint y: 96, distance: 491.8
click at [550, 96] on div "[PERSON_NAME]" at bounding box center [528, 100] width 95 height 16
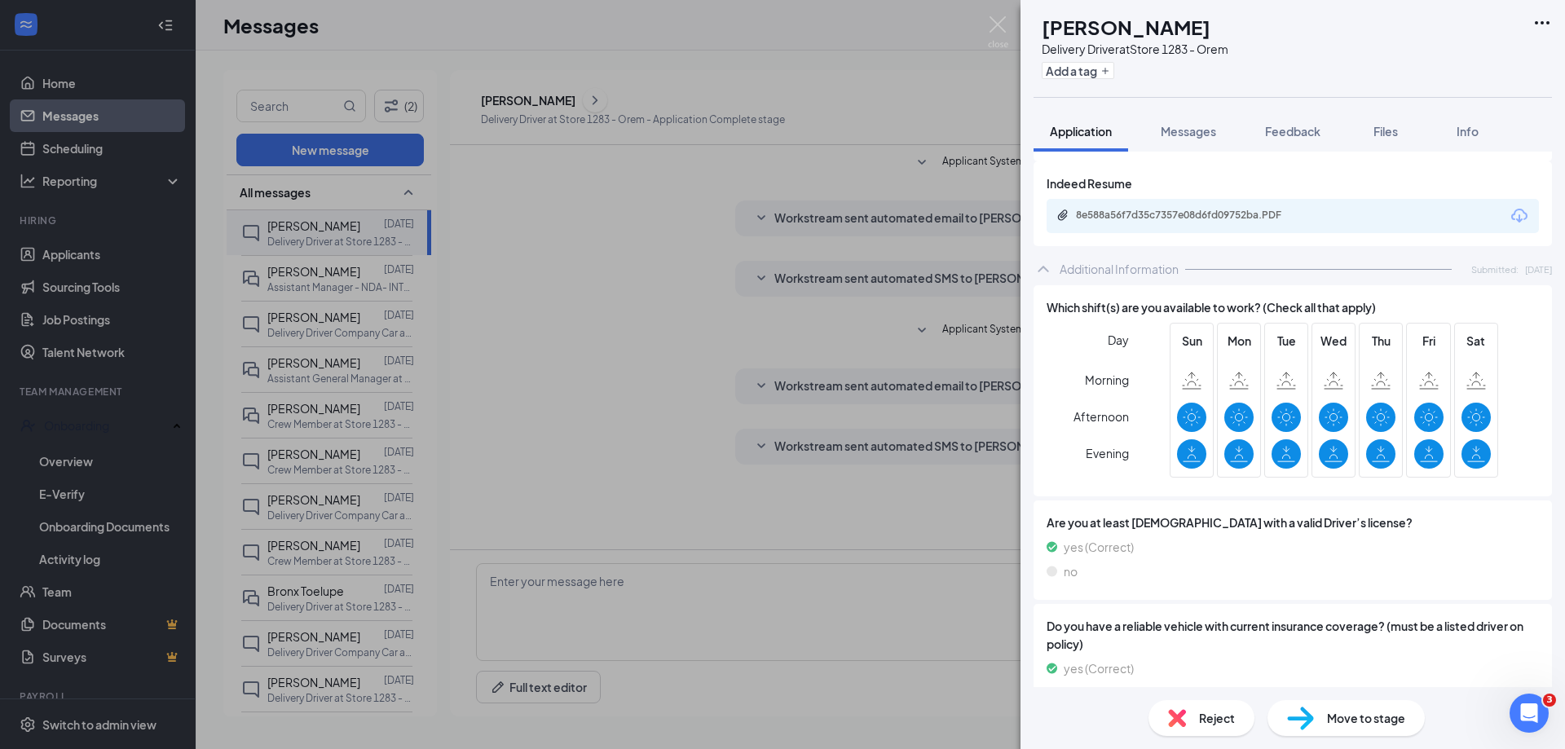
scroll to position [571, 0]
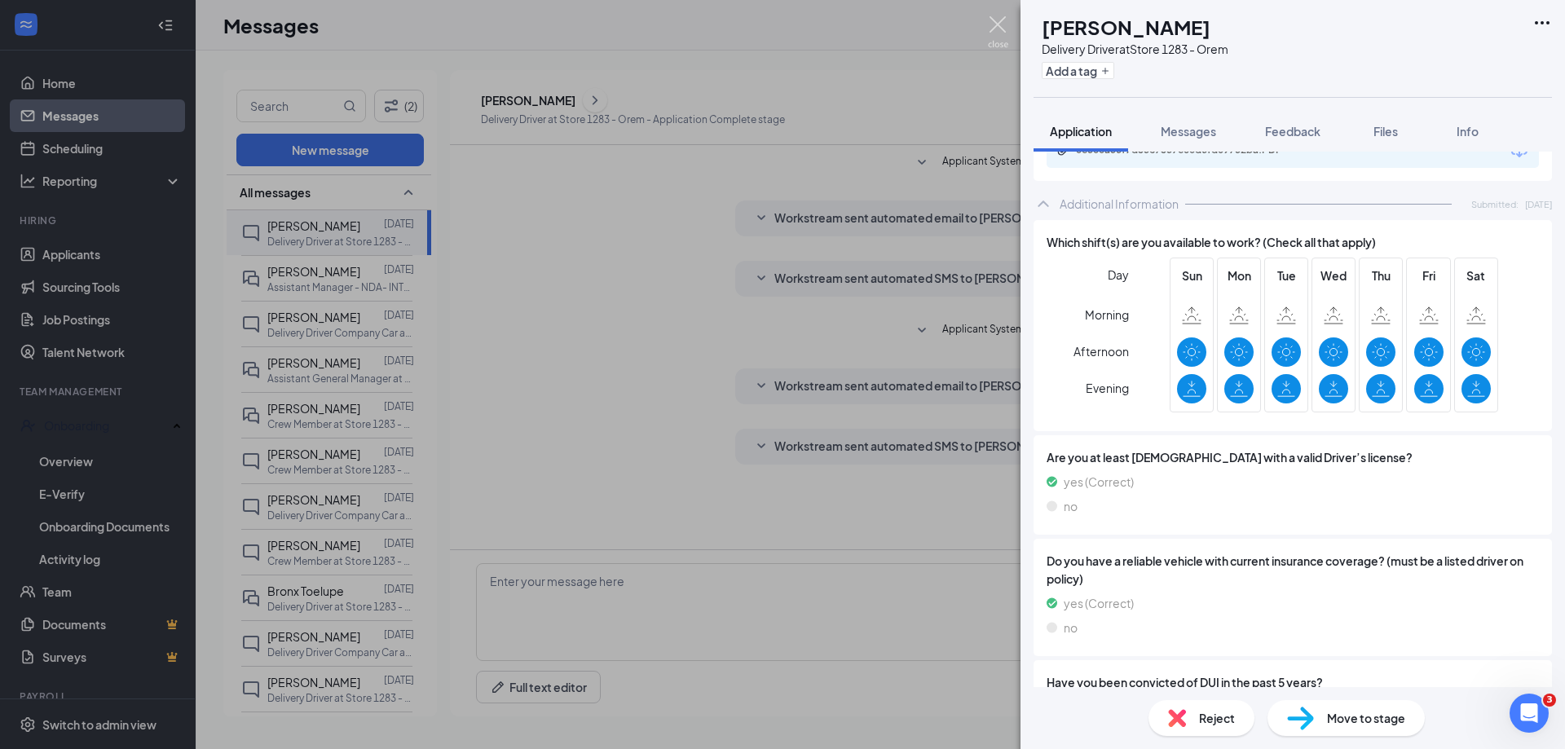
click at [1003, 28] on img at bounding box center [998, 32] width 20 height 32
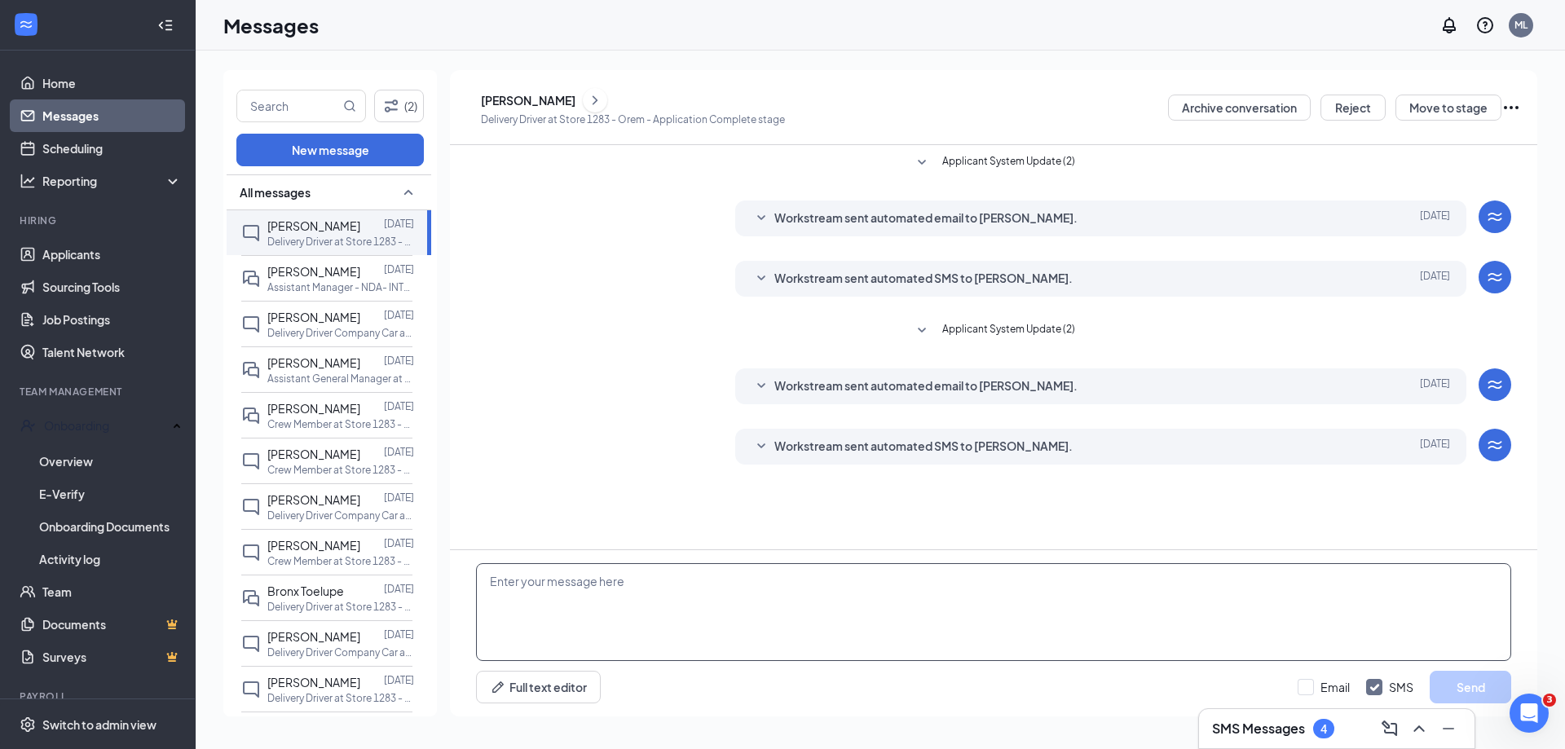
paste textarea "Hi, thank you for applying at [PERSON_NAME]. When would you be free for an inte…"
type textarea "Hi, thank you for applying at [PERSON_NAME]. When would you be free for an inte…"
click at [1450, 684] on button "Send" at bounding box center [1471, 687] width 82 height 33
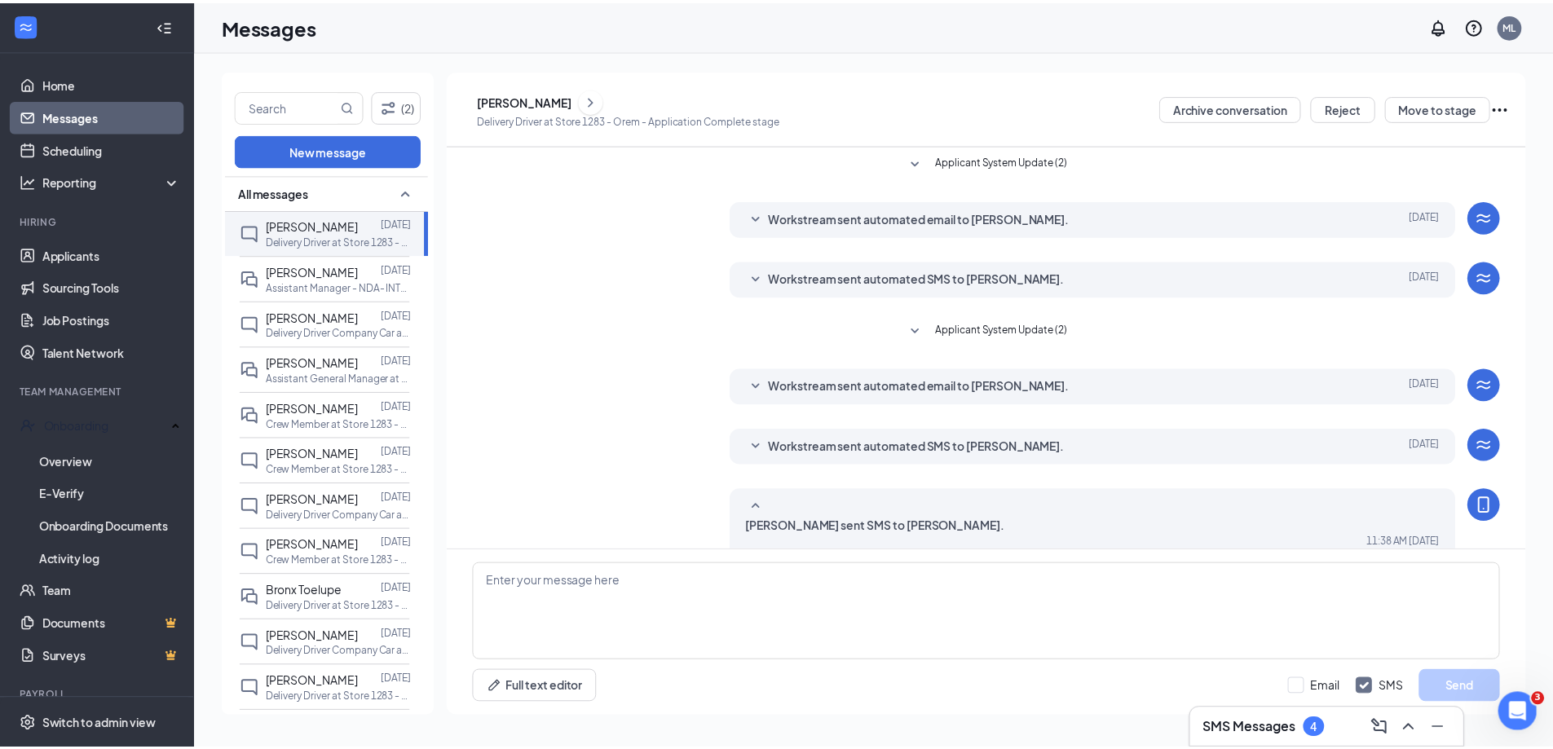
scroll to position [20, 0]
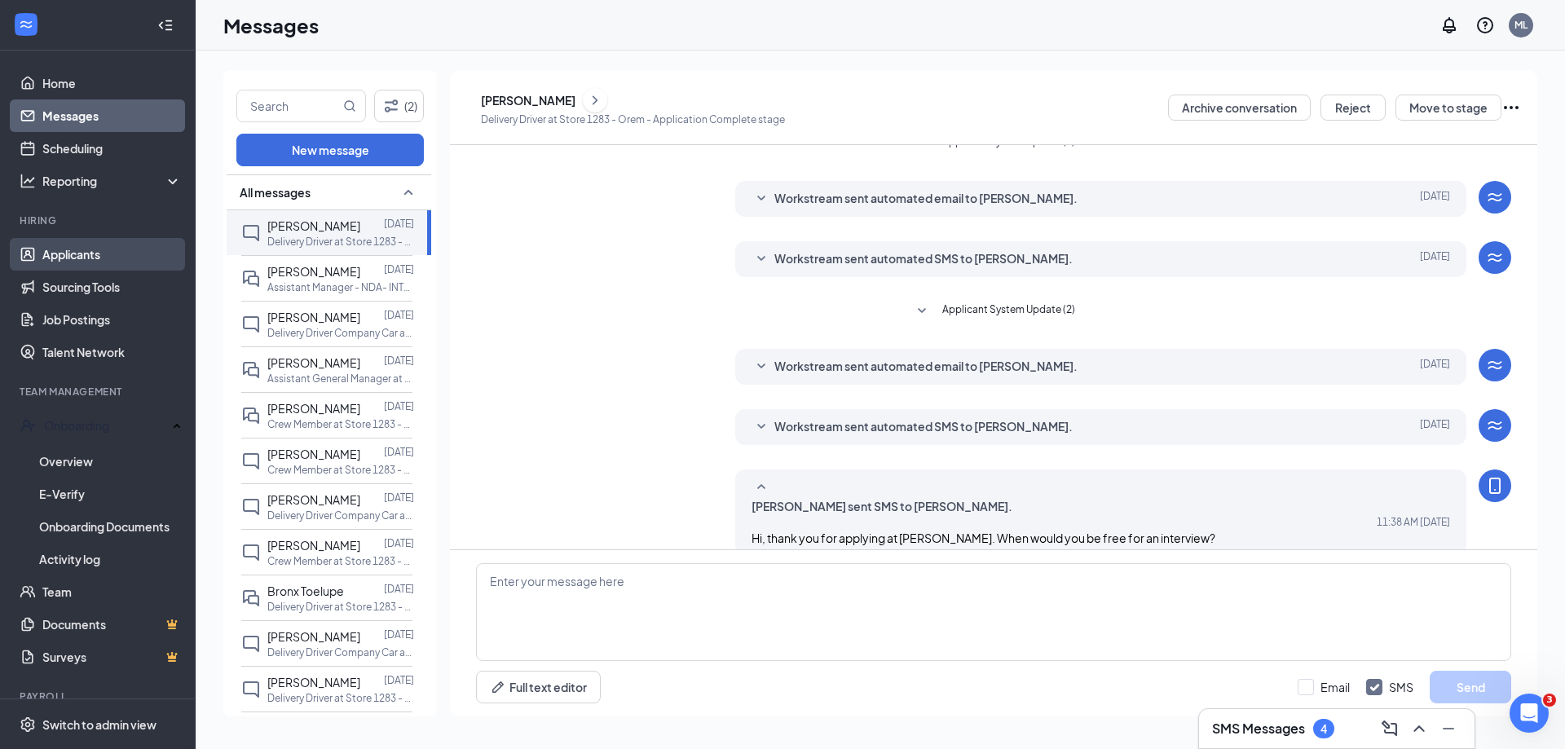
click at [102, 256] on link "Applicants" at bounding box center [111, 254] width 139 height 33
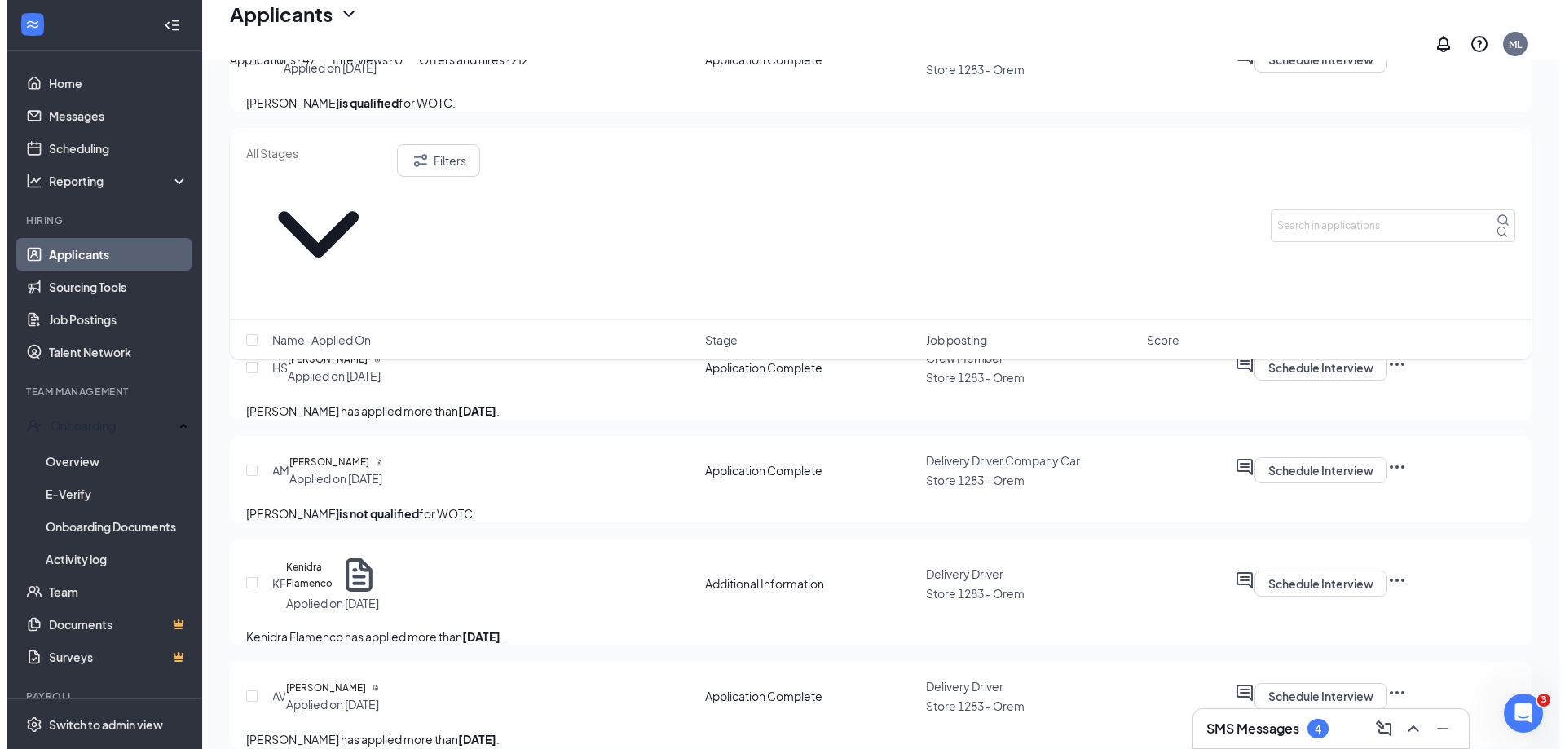
scroll to position [815, 0]
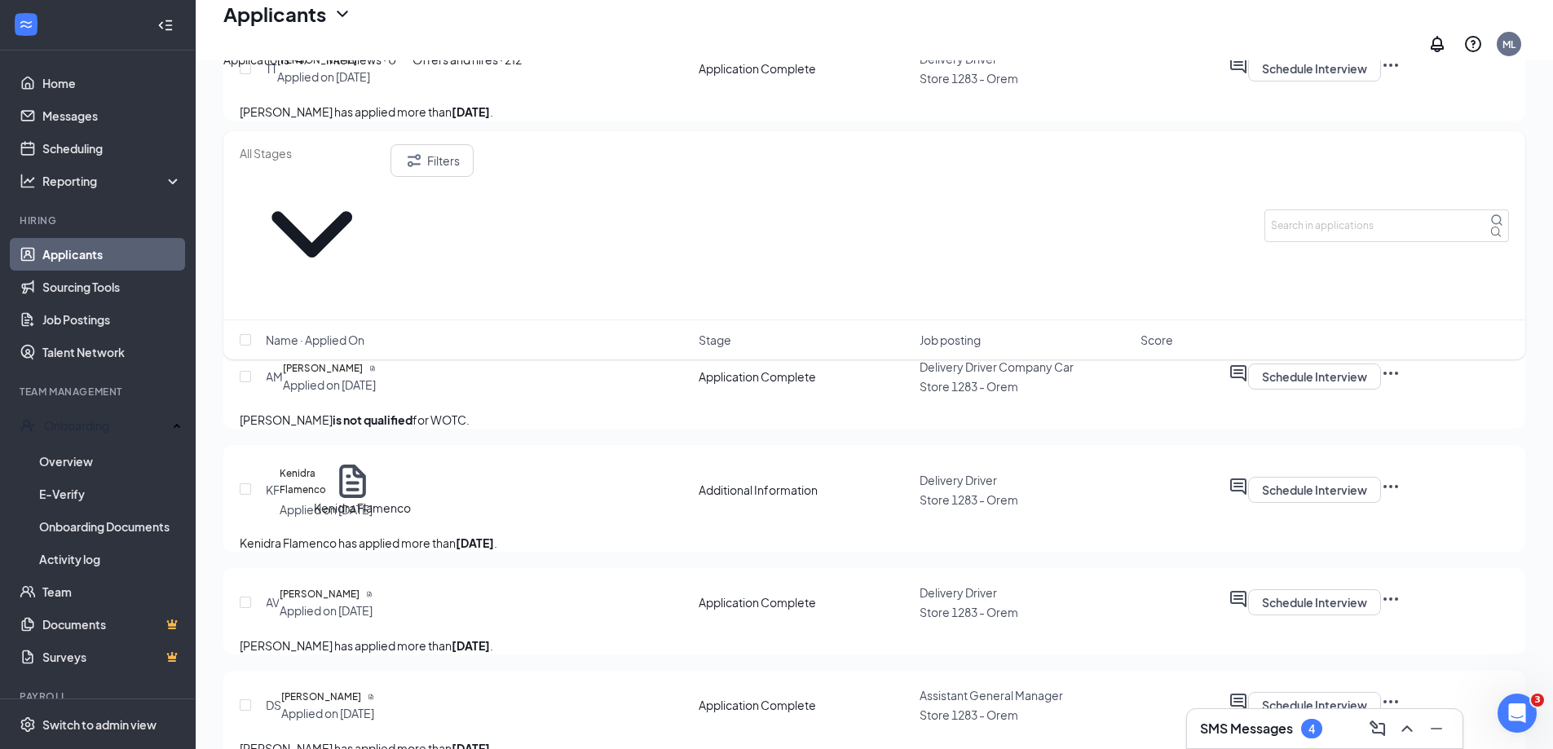
click at [326, 498] on h5 "Kenidra Flamenco" at bounding box center [303, 481] width 46 height 33
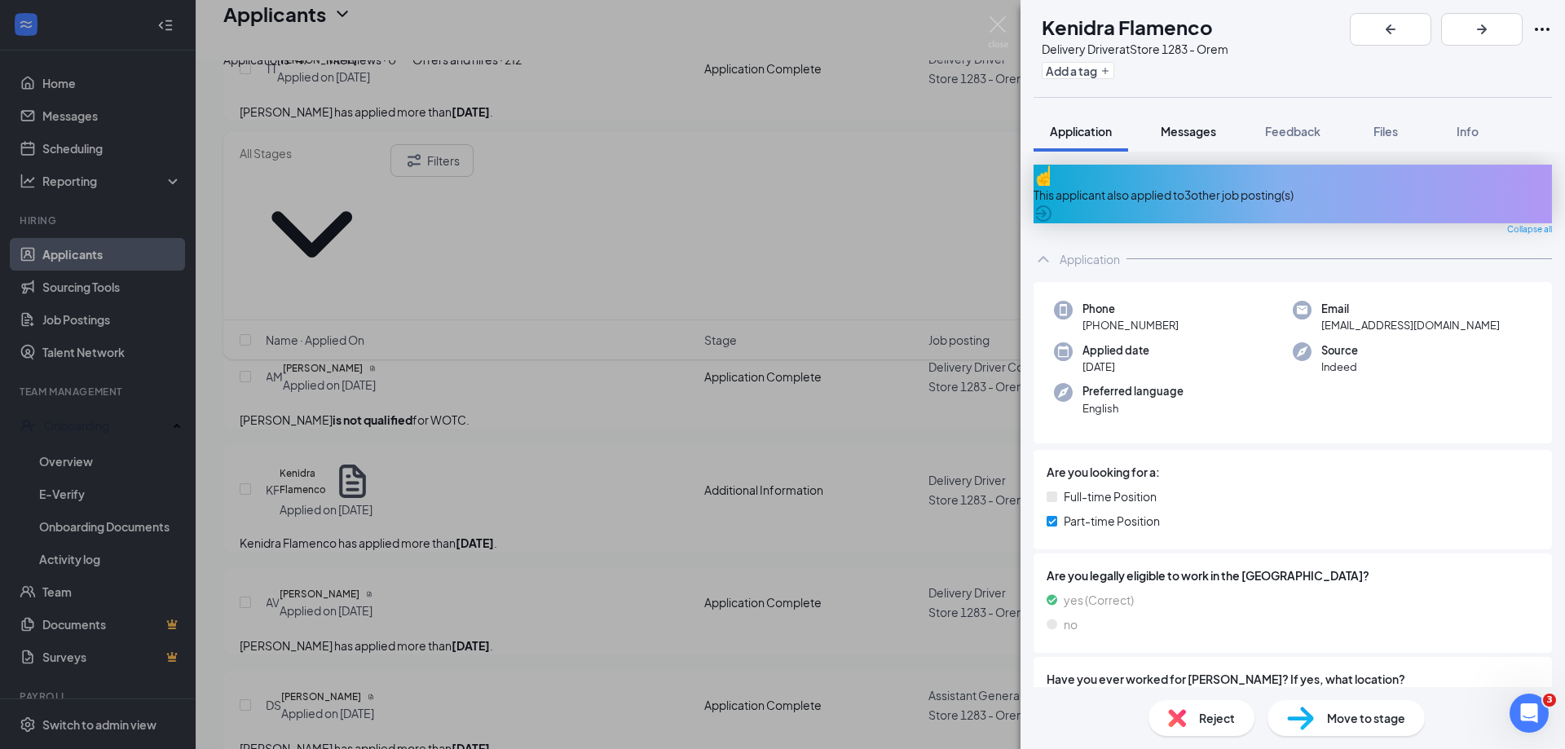
click at [1206, 128] on span "Messages" at bounding box center [1188, 131] width 55 height 15
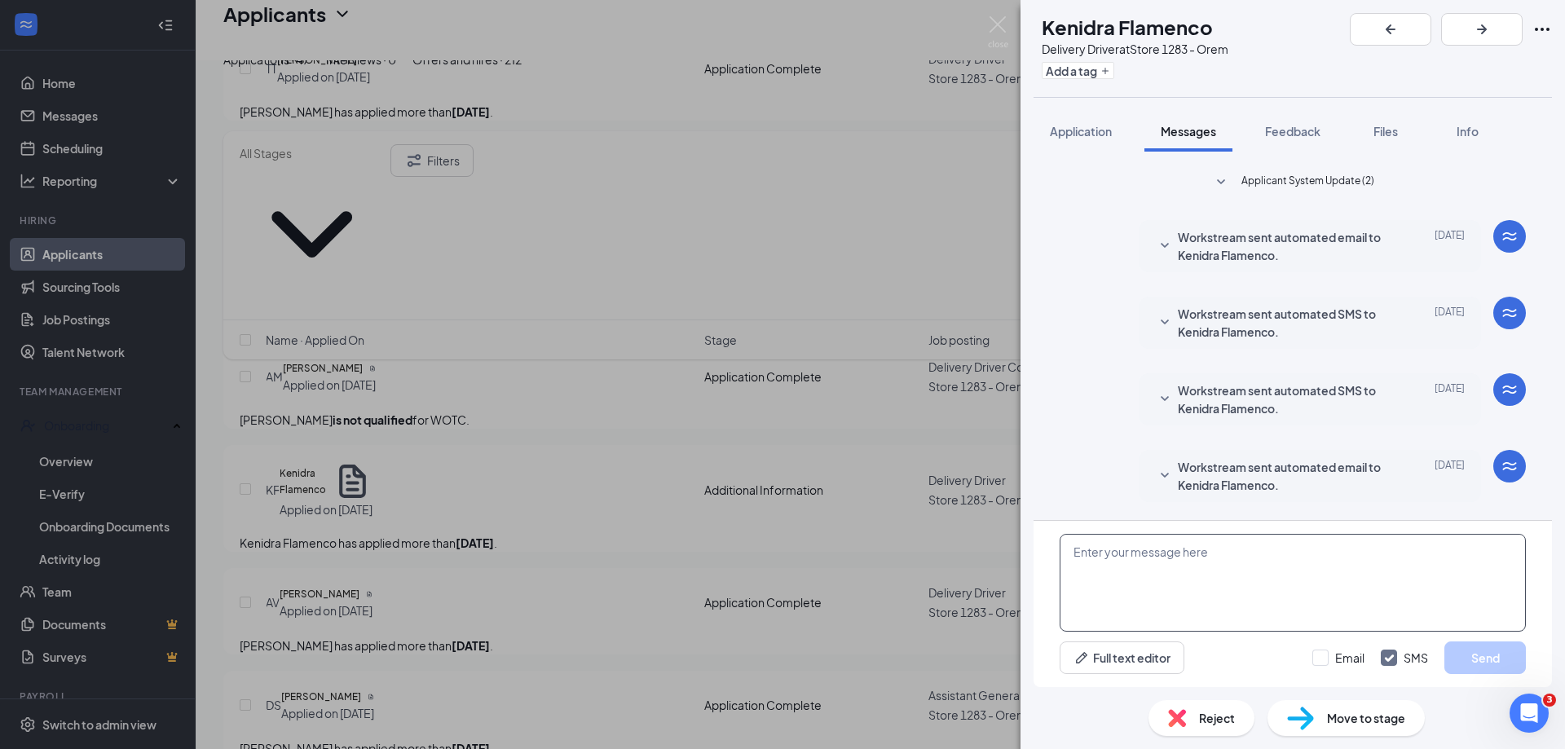
paste textarea "Hi, thank you for applying at [PERSON_NAME]. When would you be free for an inte…"
type textarea "Hi, thank you for applying at [PERSON_NAME]. When would you be free for an inte…"
click at [1480, 659] on button "Send" at bounding box center [1485, 658] width 82 height 33
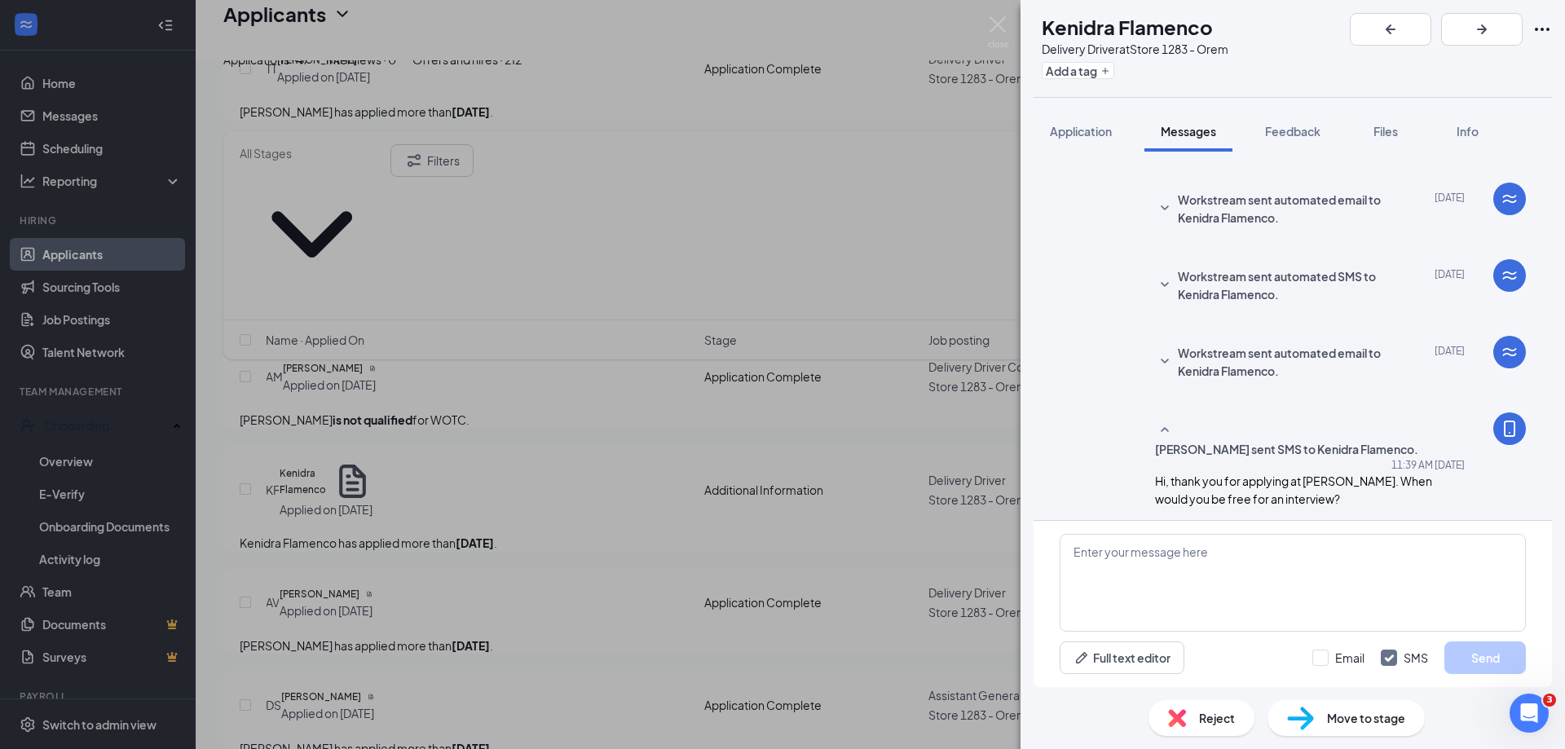
scroll to position [274, 0]
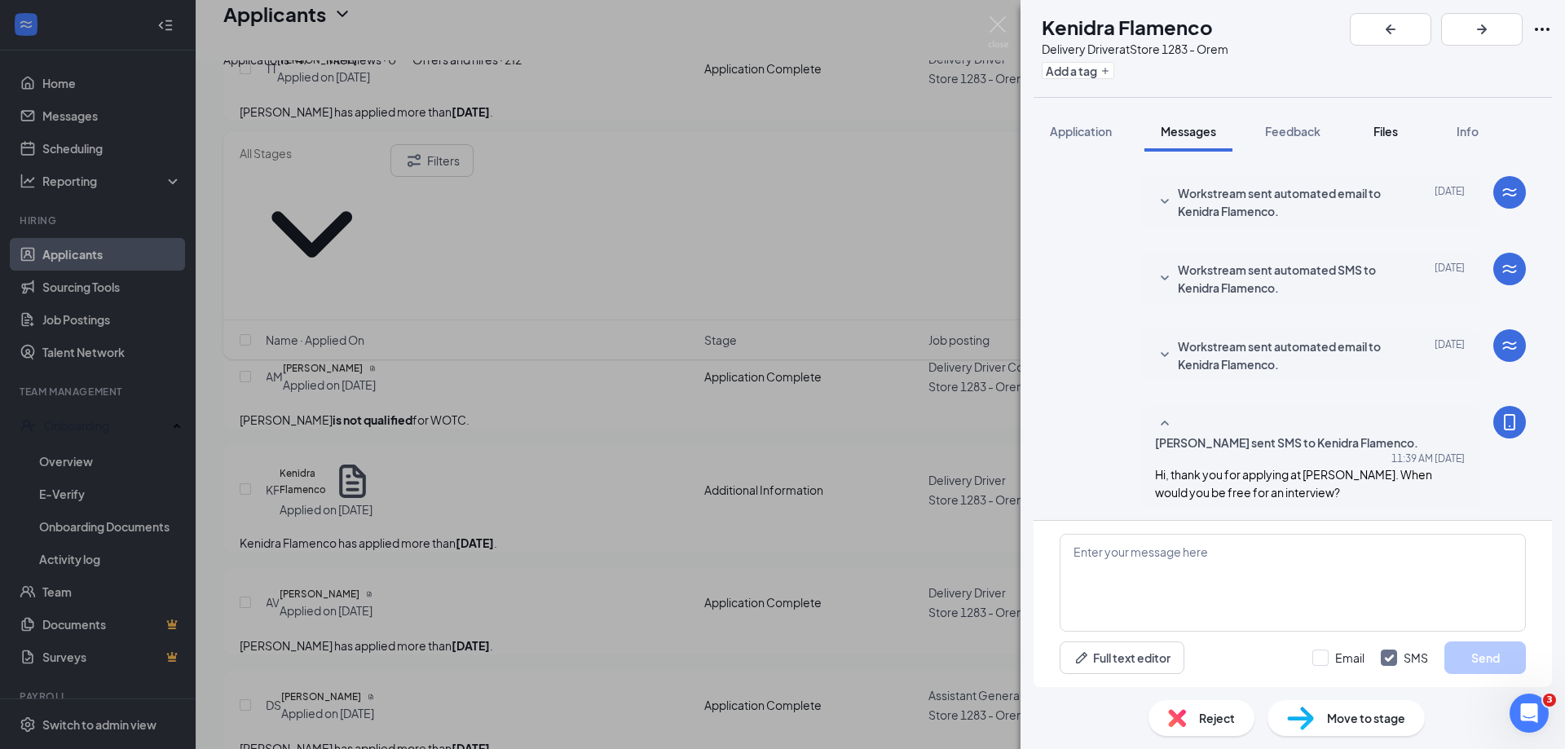
click at [1391, 133] on span "Files" at bounding box center [1386, 131] width 24 height 15
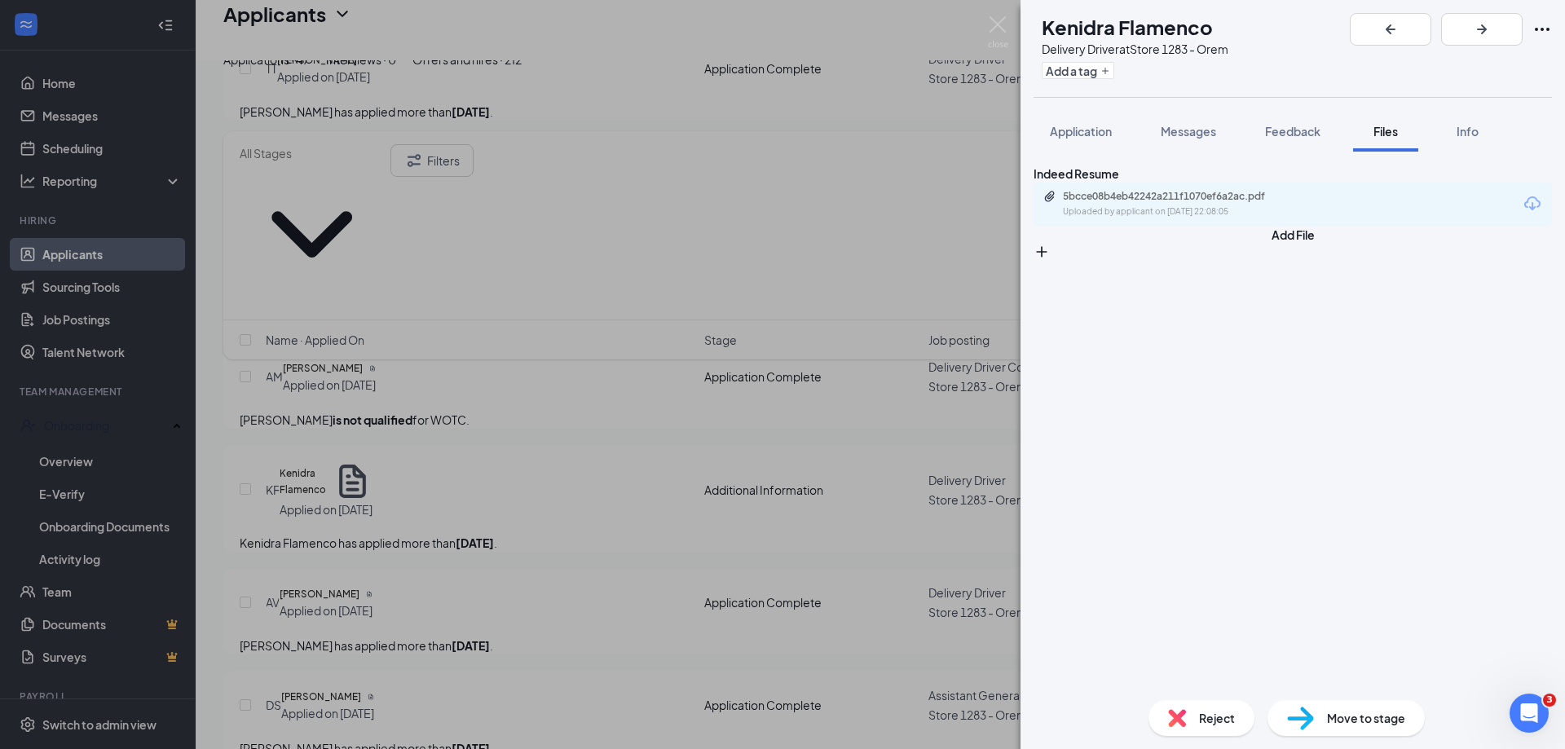
click at [1269, 206] on div "5bcce08b4eb42242a211f1070ef6a2ac.pdf Uploaded by applicant on [DATE] 22:08:05" at bounding box center [1293, 204] width 518 height 43
click at [1269, 209] on div "5bcce08b4eb42242a211f1070ef6a2ac.pdf Uploaded by applicant on [DATE] 22:08:05" at bounding box center [1293, 204] width 518 height 43
click at [1267, 218] on div "5bcce08b4eb42242a211f1070ef6a2ac.pdf Uploaded by applicant on [DATE] 22:08:05" at bounding box center [1175, 204] width 264 height 29
